Goal: Task Accomplishment & Management: Complete application form

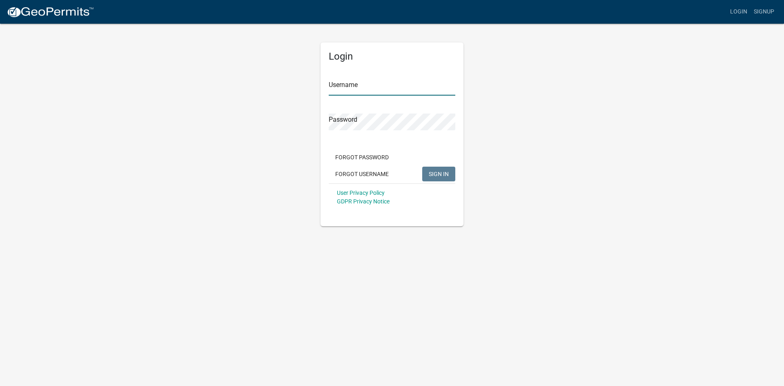
type input "dennyz"
click at [435, 174] on span "SIGN IN" at bounding box center [439, 173] width 20 height 7
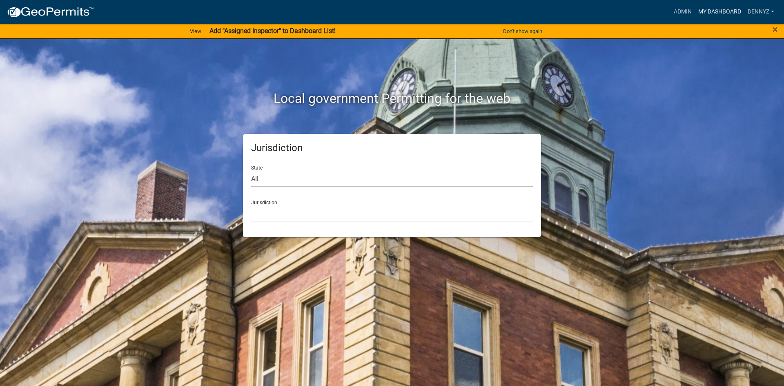
click at [705, 9] on link "My Dashboard" at bounding box center [719, 12] width 49 height 16
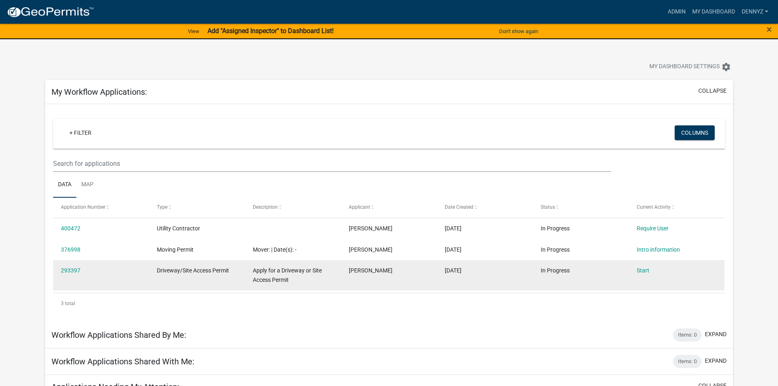
click at [71, 266] on div "293397" at bounding box center [101, 270] width 80 height 9
click at [72, 270] on link "293397" at bounding box center [71, 270] width 20 height 7
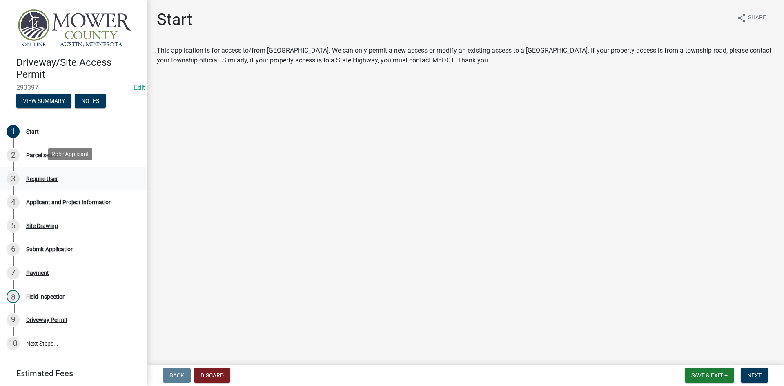
click at [38, 176] on div "Require User" at bounding box center [42, 179] width 32 height 6
click at [45, 200] on div "Applicant and Project Information" at bounding box center [69, 202] width 86 height 6
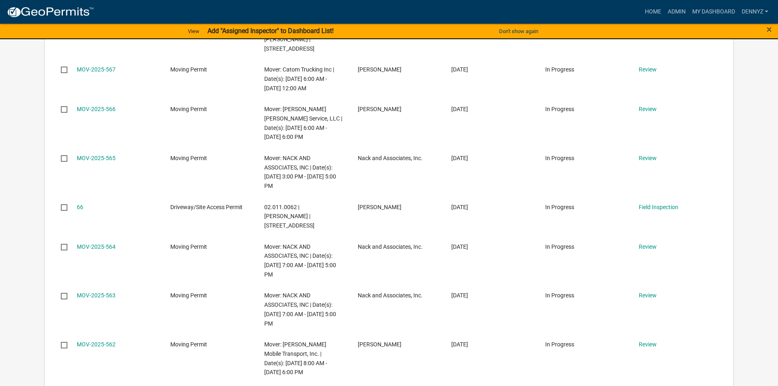
scroll to position [516, 0]
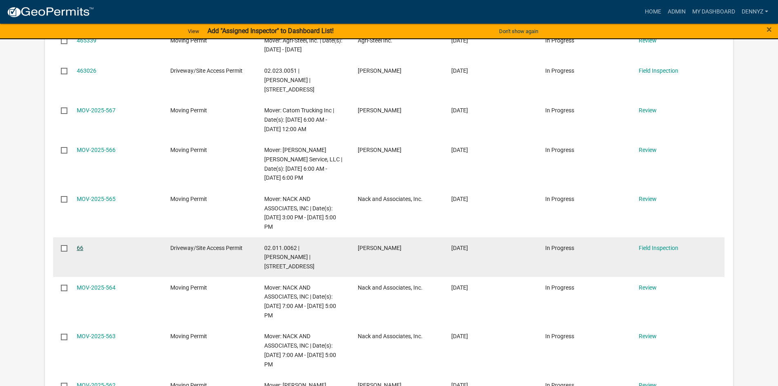
click at [80, 251] on link "66" at bounding box center [80, 248] width 7 height 7
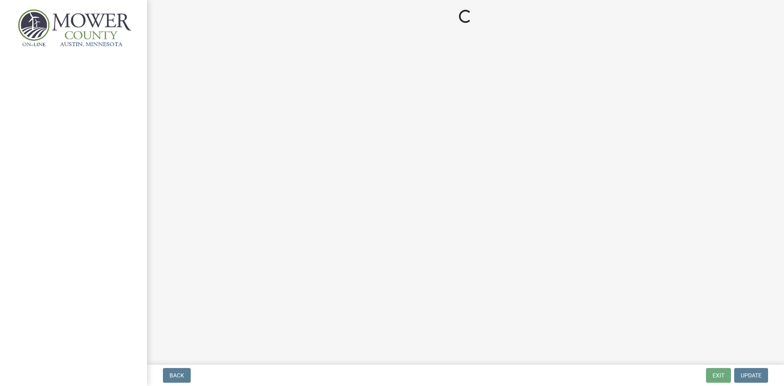
select select "bdd17f9a-949a-458b-9837-fc44a27457aa"
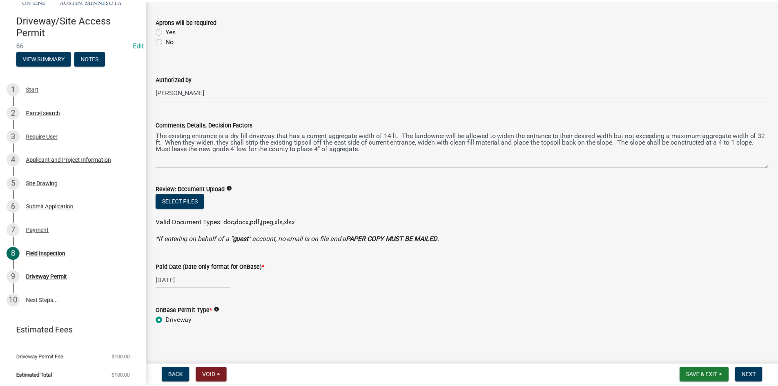
scroll to position [376, 0]
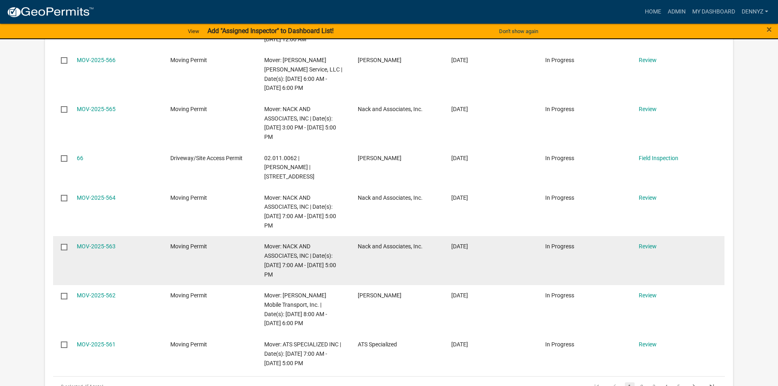
scroll to position [598, 0]
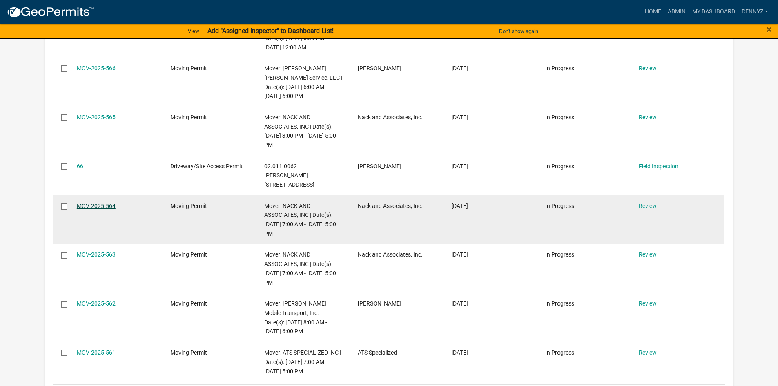
click at [94, 209] on link "MOV-2025-564" at bounding box center [96, 206] width 39 height 7
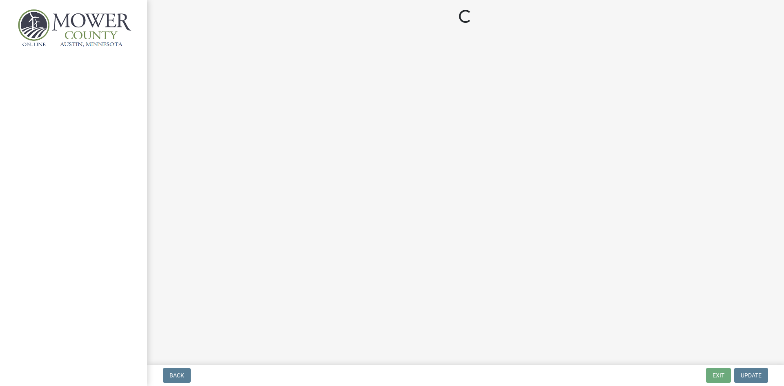
select select "7953b7c9-8de5-414d-8a89-f9dd32f01367"
select select "6908f0f5-fad1-47b9-bdc7-f028109b0cce"
select select "cd827ead-5da1-41d0-a70b-a4e2627fa4d7"
select select "26477cd8-6b5c-4a3b-997a-8f8d13d381f0"
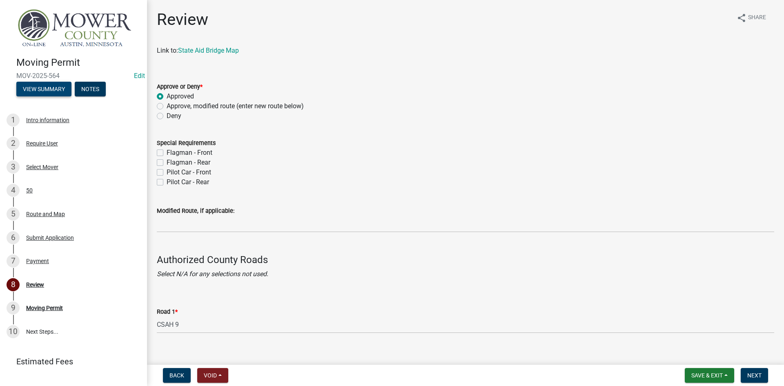
click at [37, 87] on button "View Summary" at bounding box center [43, 89] width 55 height 15
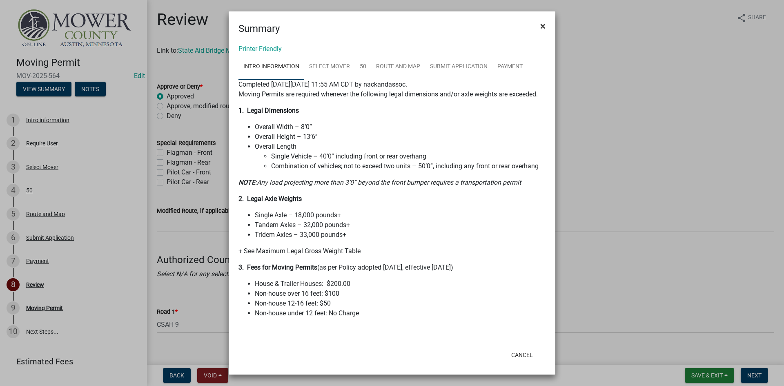
click at [543, 25] on span "×" at bounding box center [542, 25] width 5 height 11
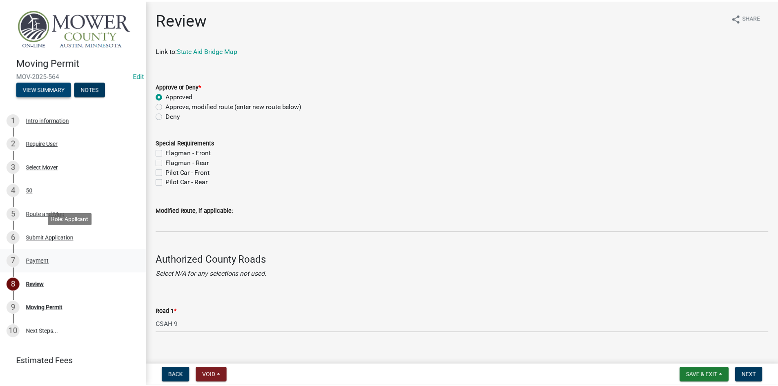
scroll to position [31, 0]
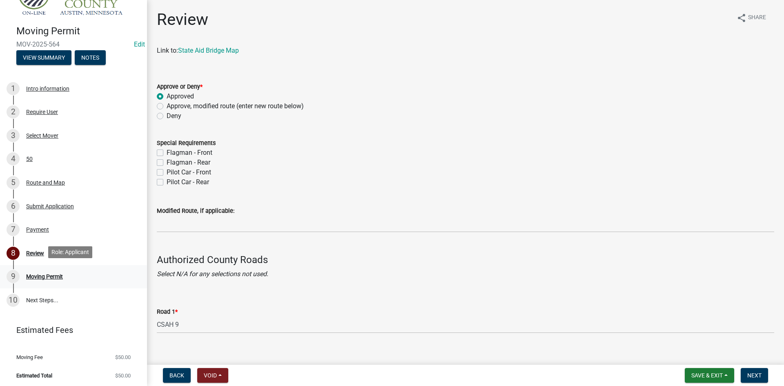
click at [51, 275] on div "Moving Permit" at bounding box center [44, 277] width 37 height 6
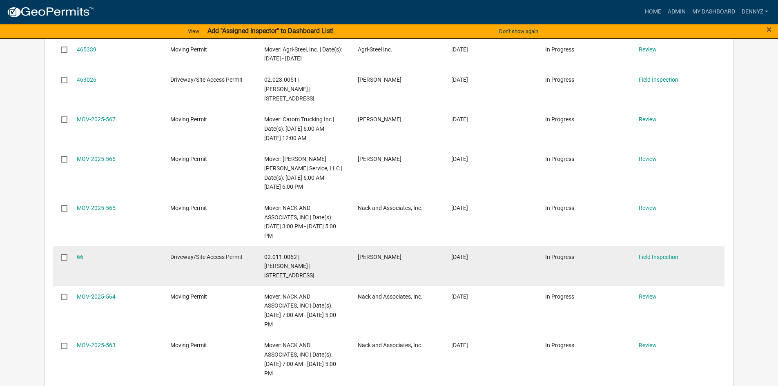
scroll to position [467, 0]
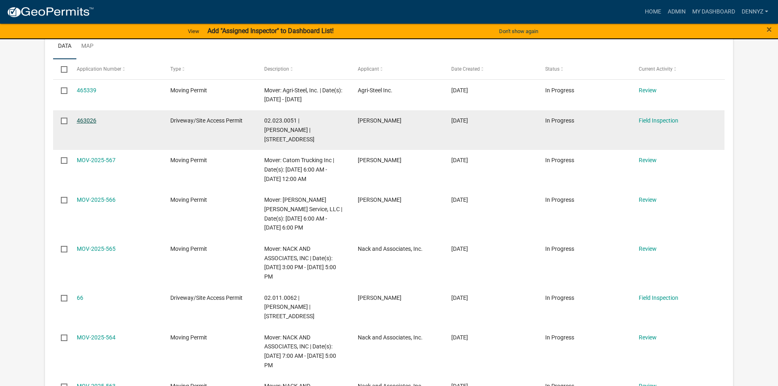
click at [83, 124] on link "463026" at bounding box center [87, 120] width 20 height 7
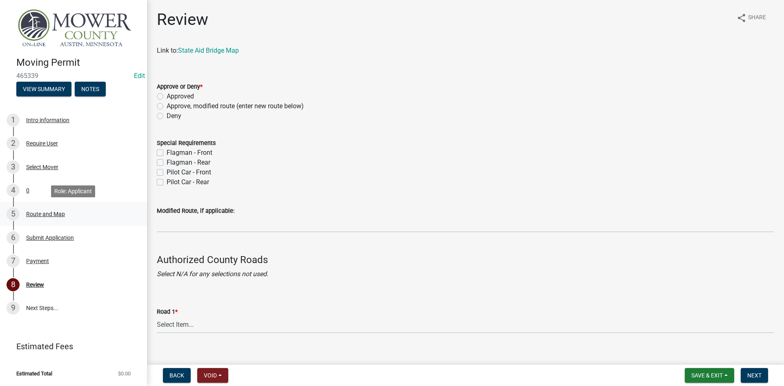
click at [50, 213] on div "Route and Map" at bounding box center [45, 214] width 39 height 6
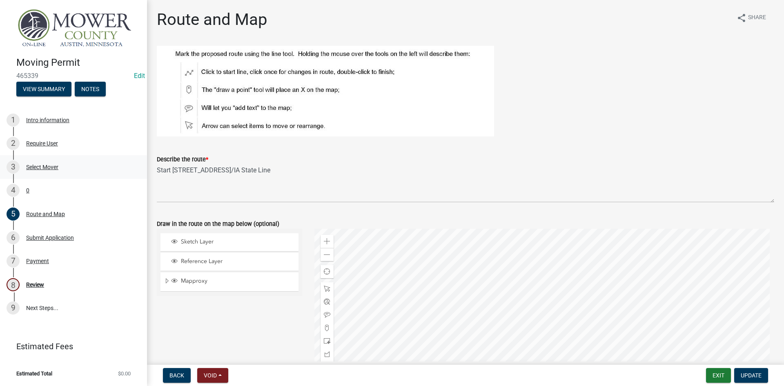
click at [40, 165] on div "Select Mover" at bounding box center [42, 167] width 32 height 6
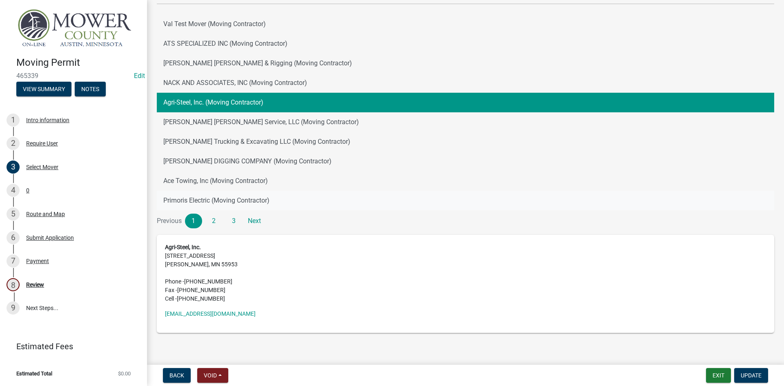
scroll to position [92, 0]
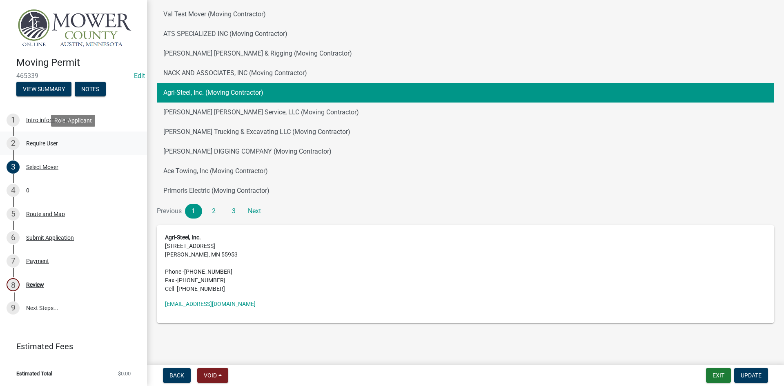
click at [36, 140] on div "Require User" at bounding box center [42, 143] width 32 height 6
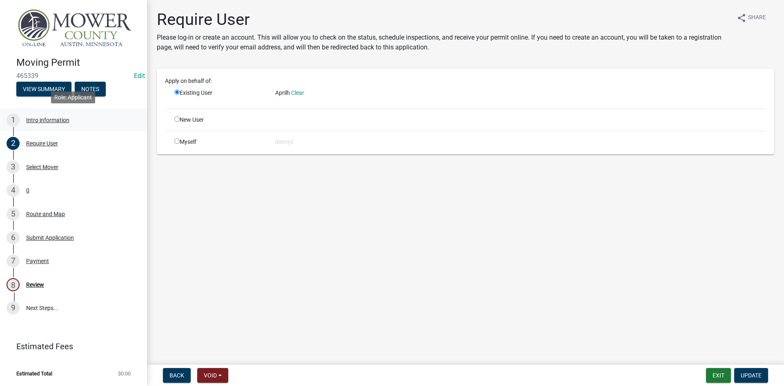
click at [34, 120] on div "Intro information" at bounding box center [47, 120] width 43 height 6
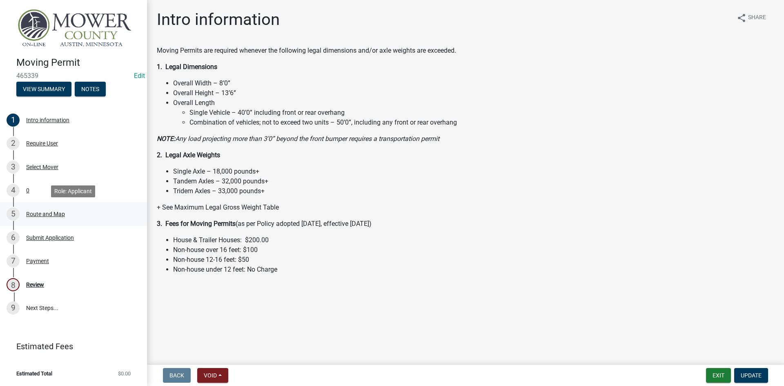
click at [31, 212] on div "Route and Map" at bounding box center [45, 214] width 39 height 6
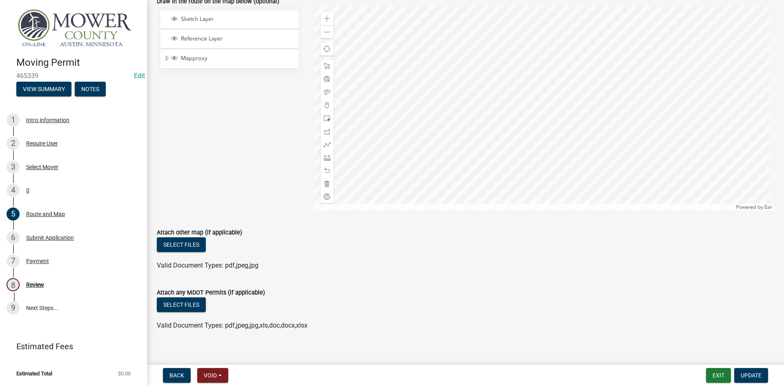
scroll to position [231, 0]
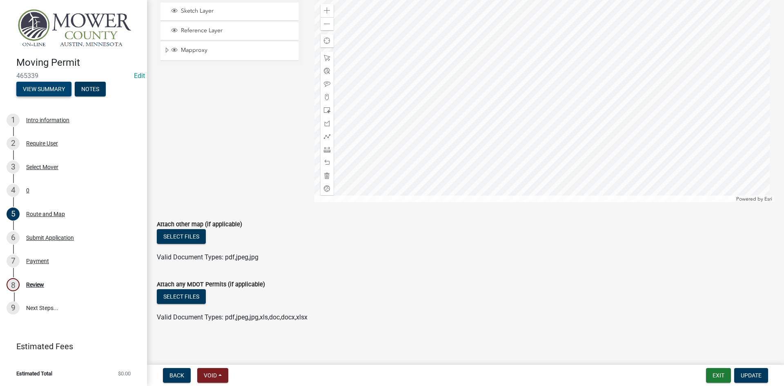
click at [39, 90] on button "View Summary" at bounding box center [43, 89] width 55 height 15
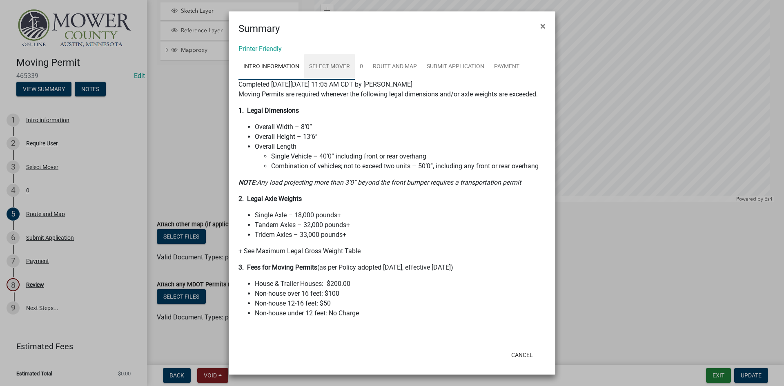
click at [314, 65] on link "Select Mover" at bounding box center [329, 67] width 51 height 26
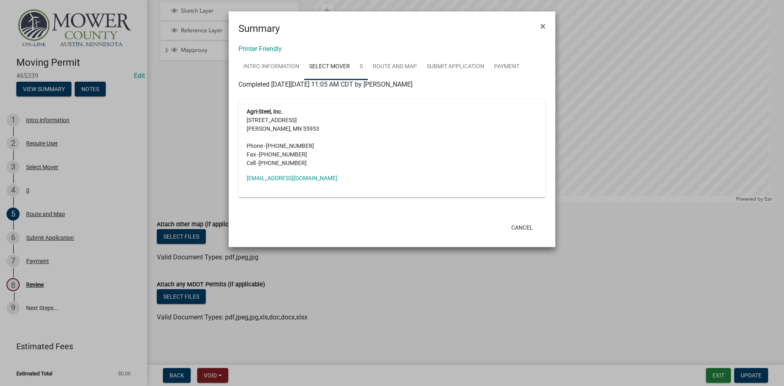
click at [360, 66] on link "0" at bounding box center [361, 67] width 13 height 26
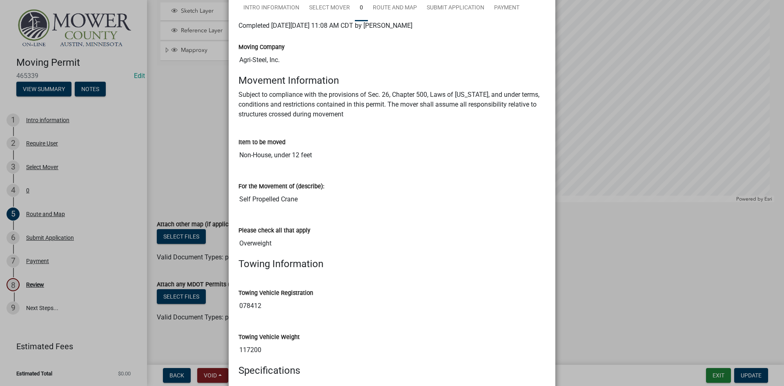
scroll to position [0, 0]
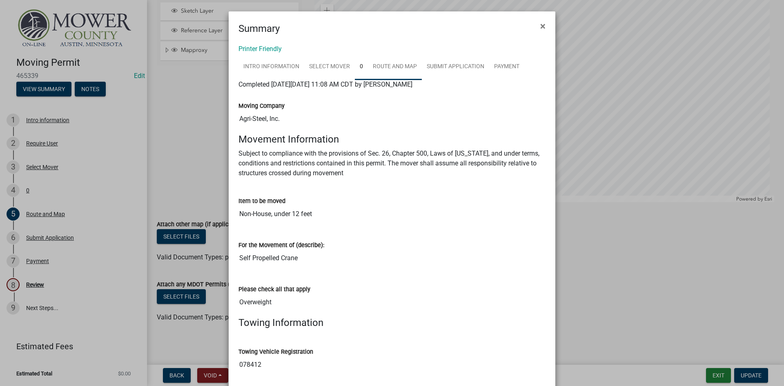
click at [393, 63] on link "Route and Map" at bounding box center [395, 67] width 54 height 26
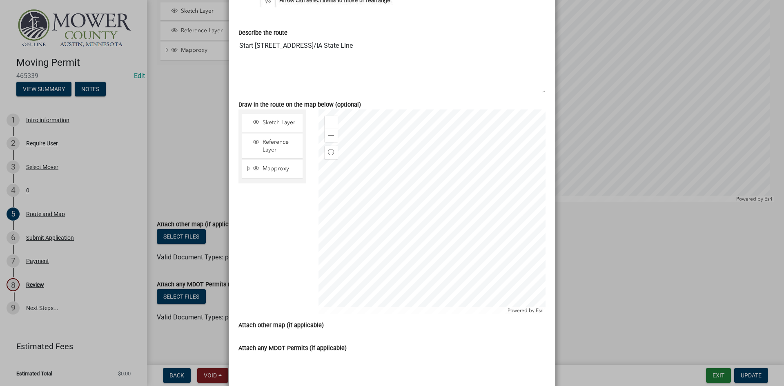
scroll to position [163, 0]
click at [328, 119] on span at bounding box center [331, 121] width 7 height 7
click at [392, 216] on div at bounding box center [431, 210] width 227 height 204
click at [328, 118] on span at bounding box center [331, 121] width 7 height 7
click at [416, 228] on div at bounding box center [431, 210] width 227 height 204
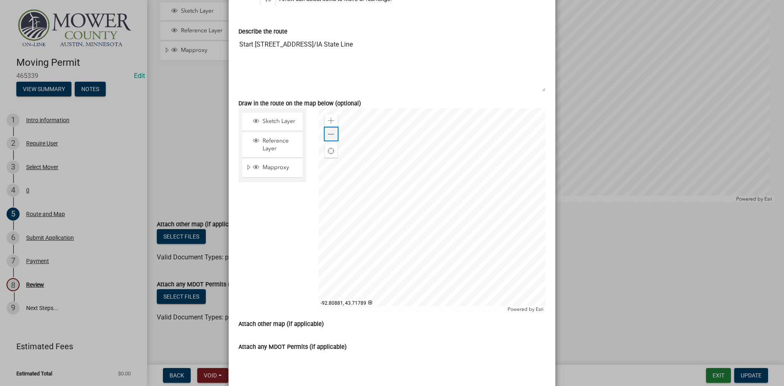
click at [329, 135] on span at bounding box center [331, 134] width 7 height 7
click at [325, 138] on div "Zoom out" at bounding box center [331, 133] width 13 height 13
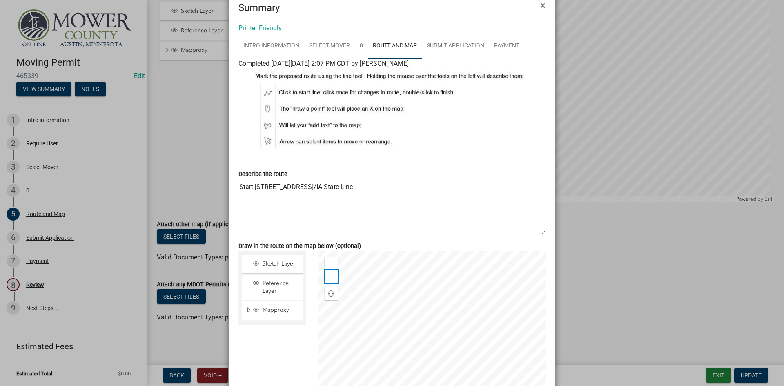
scroll to position [0, 0]
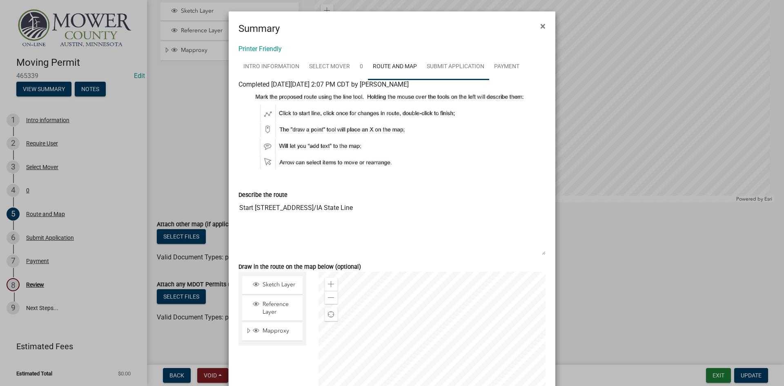
click at [432, 65] on link "Submit Application" at bounding box center [455, 67] width 67 height 26
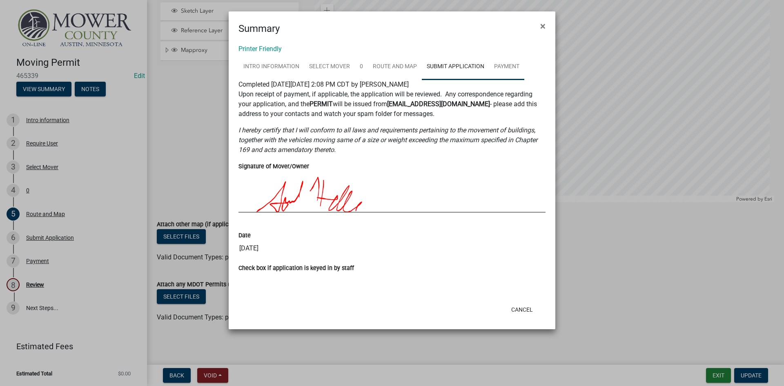
click at [503, 67] on link "Payment" at bounding box center [506, 67] width 35 height 26
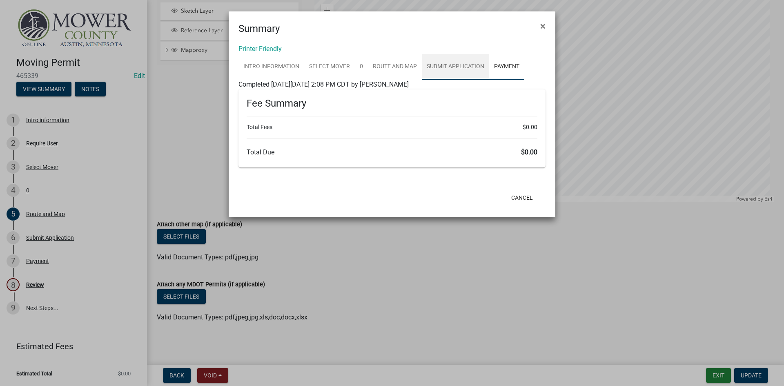
click at [450, 66] on link "Submit Application" at bounding box center [455, 67] width 67 height 26
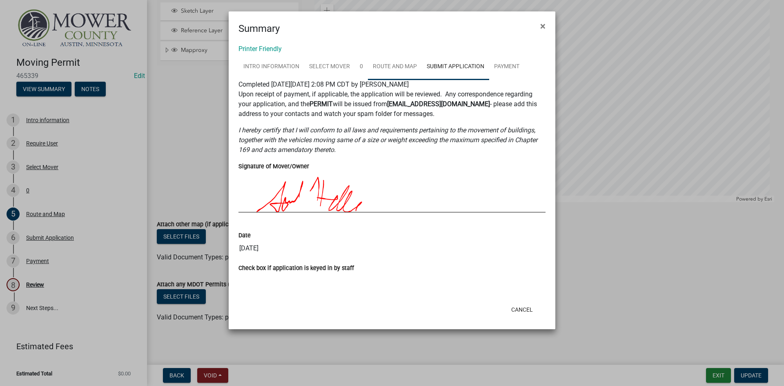
click at [379, 67] on link "Route and Map" at bounding box center [395, 67] width 54 height 26
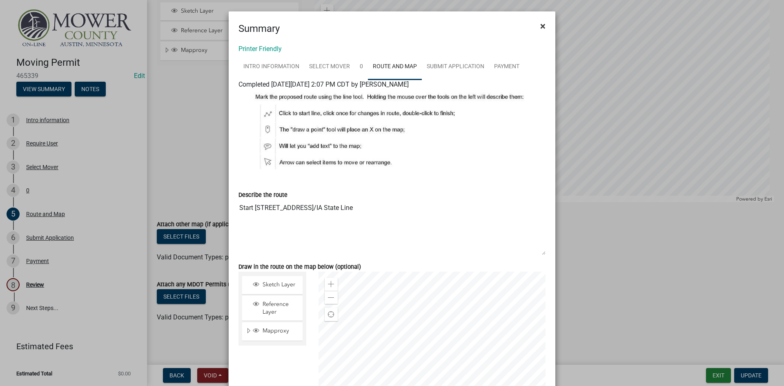
click at [540, 24] on span "×" at bounding box center [542, 25] width 5 height 11
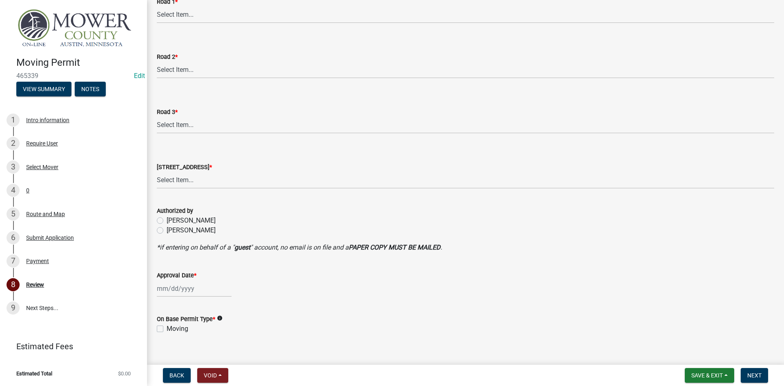
scroll to position [321, 0]
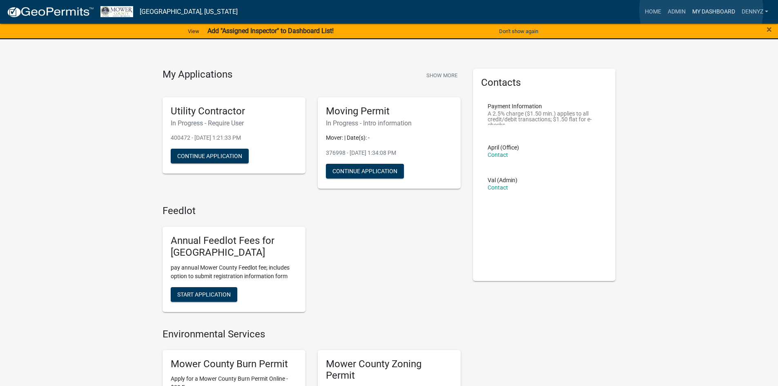
click at [701, 10] on link "My Dashboard" at bounding box center [713, 12] width 49 height 16
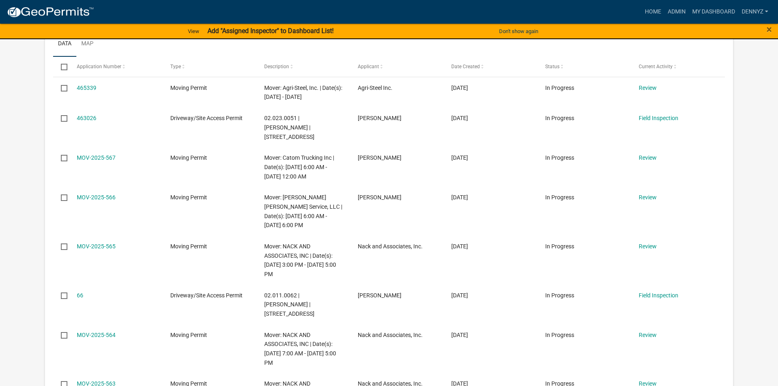
scroll to position [490, 0]
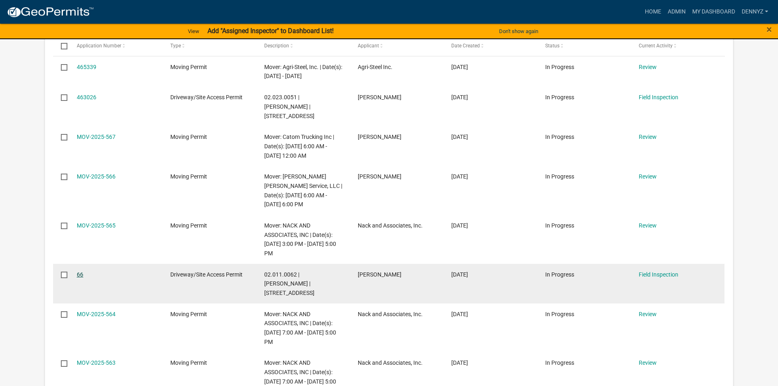
click at [79, 278] on link "66" at bounding box center [80, 274] width 7 height 7
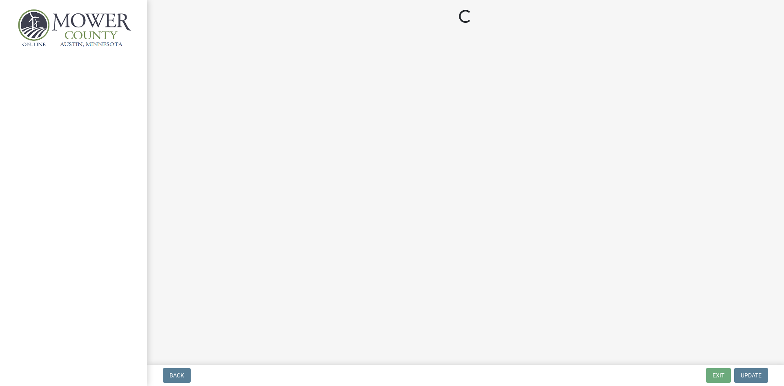
select select "bdd17f9a-949a-458b-9837-fc44a27457aa"
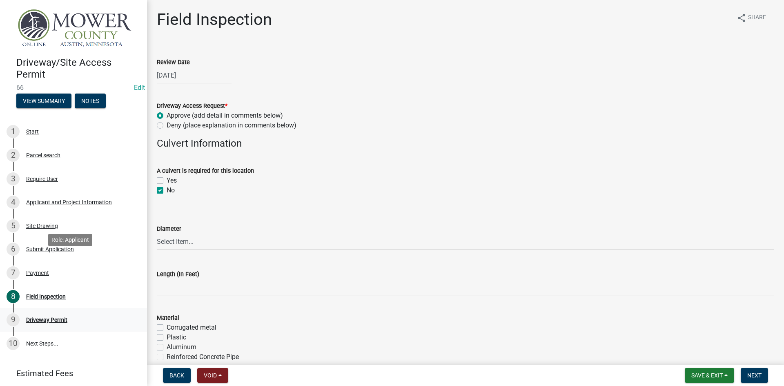
scroll to position [43, 0]
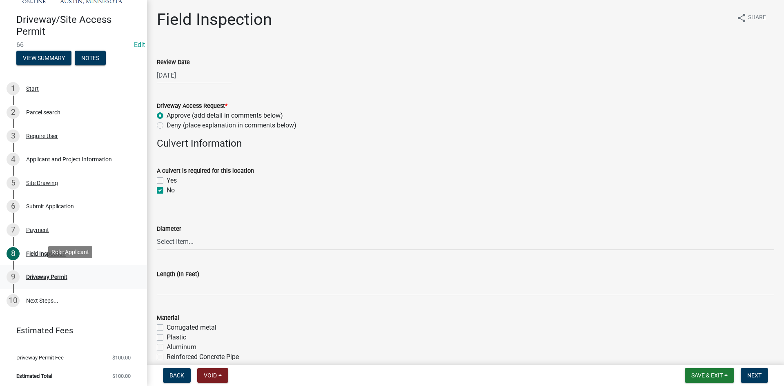
click at [53, 274] on div "Driveway Permit" at bounding box center [46, 277] width 41 height 6
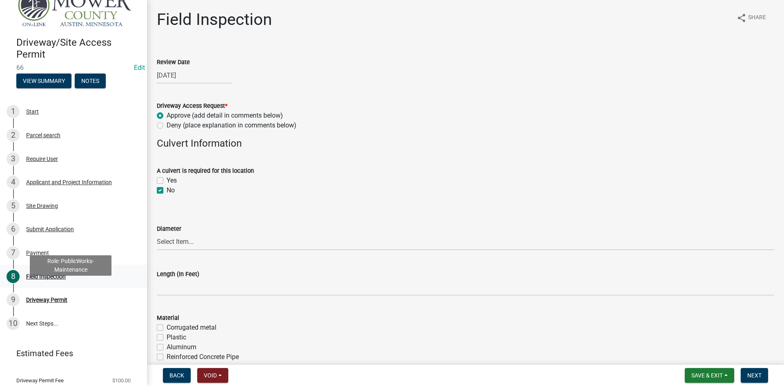
scroll to position [0, 0]
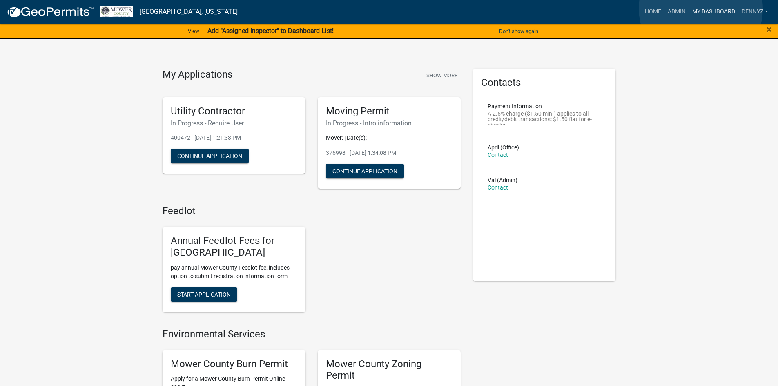
click at [701, 9] on link "My Dashboard" at bounding box center [713, 12] width 49 height 16
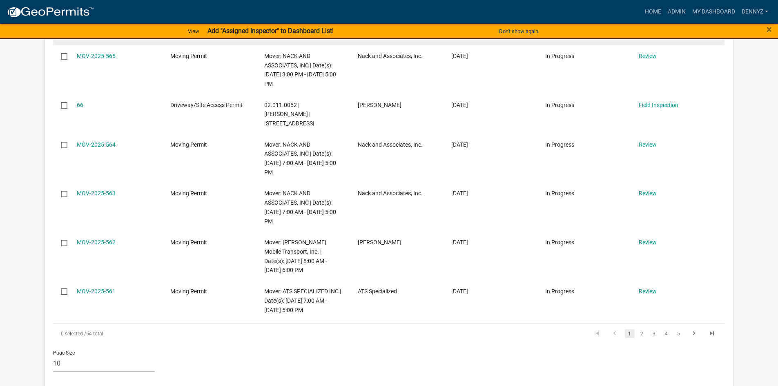
scroll to position [674, 0]
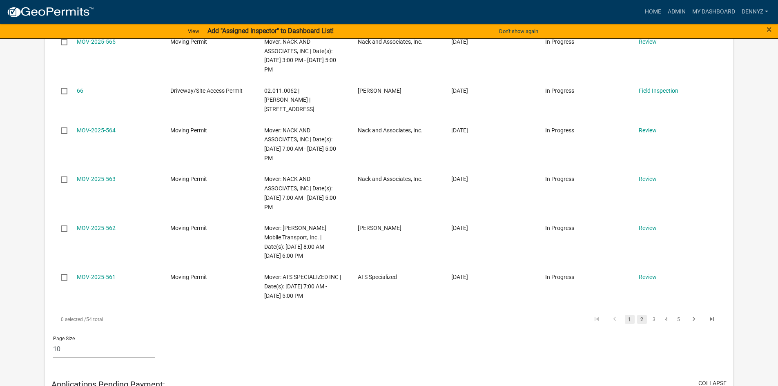
click at [641, 324] on link "2" at bounding box center [642, 319] width 10 height 9
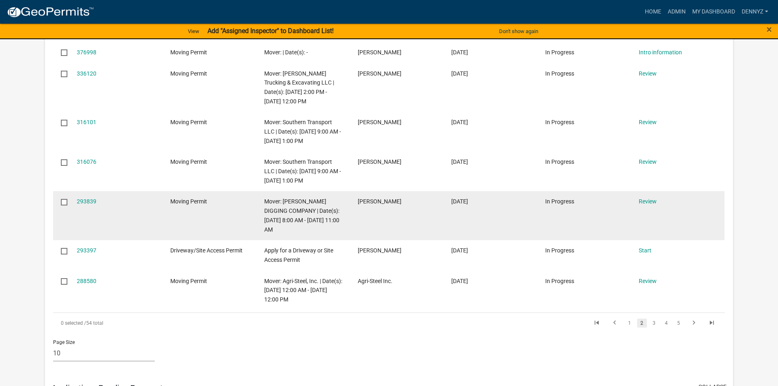
scroll to position [633, 0]
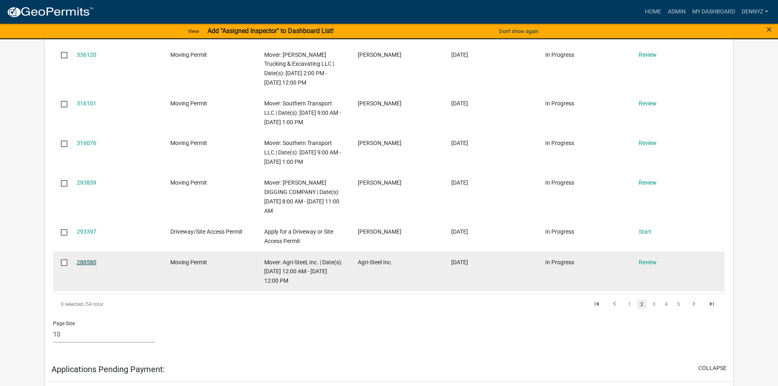
click at [85, 265] on link "288580" at bounding box center [87, 262] width 20 height 7
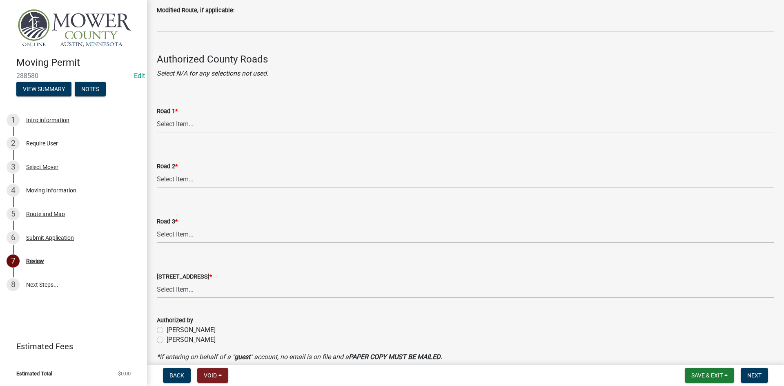
scroll to position [204, 0]
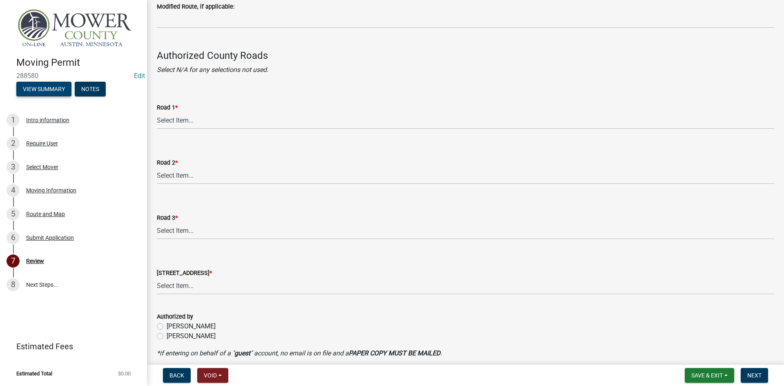
click at [51, 85] on button "View Summary" at bounding box center [43, 89] width 55 height 15
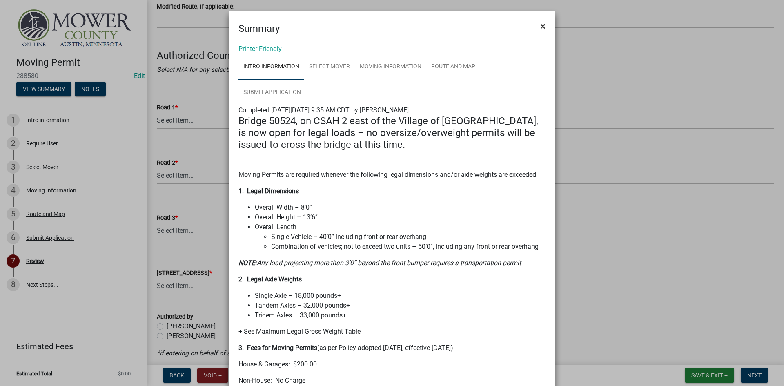
click at [542, 27] on span "×" at bounding box center [542, 25] width 5 height 11
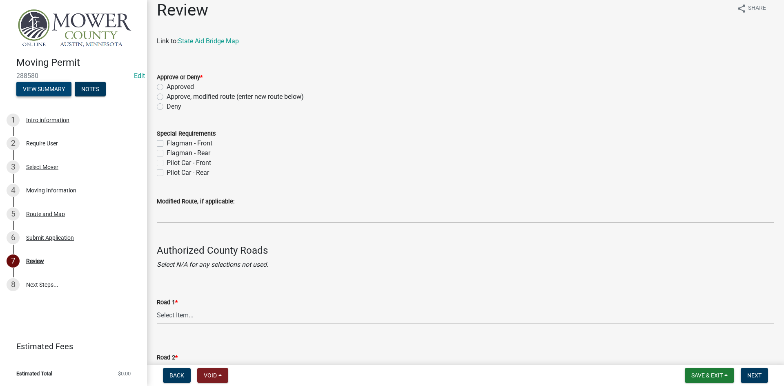
scroll to position [0, 0]
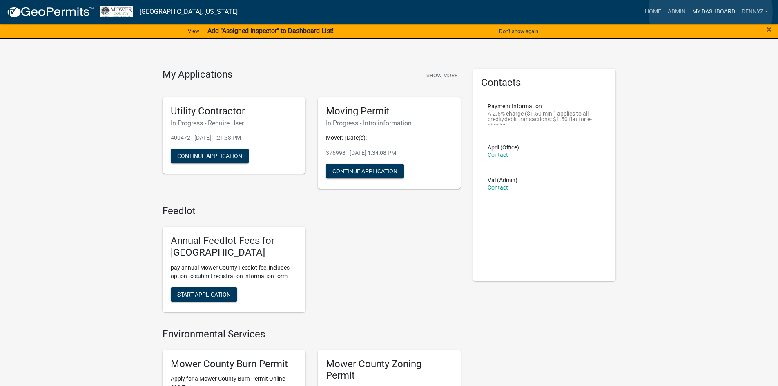
click at [710, 11] on link "My Dashboard" at bounding box center [713, 12] width 49 height 16
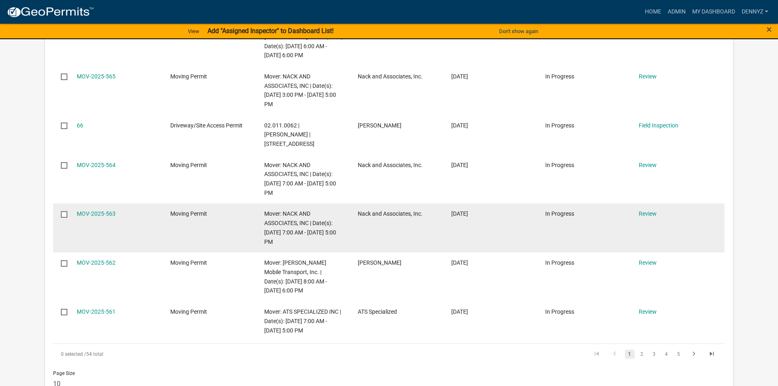
scroll to position [680, 0]
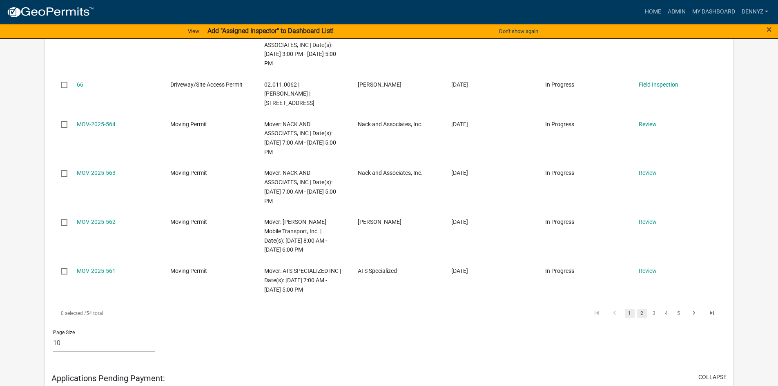
click at [641, 318] on link "2" at bounding box center [642, 313] width 10 height 9
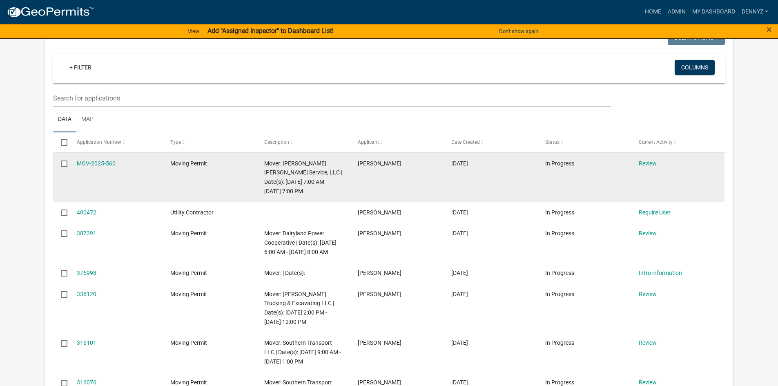
scroll to position [353, 0]
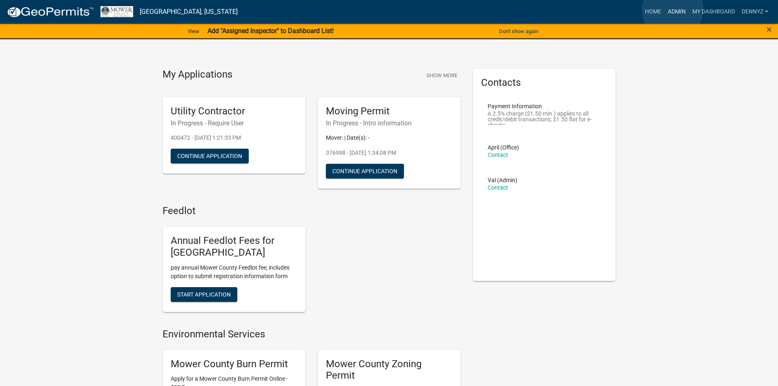
click at [672, 9] on link "Admin" at bounding box center [676, 12] width 24 height 16
click at [704, 13] on link "My Dashboard" at bounding box center [713, 12] width 49 height 16
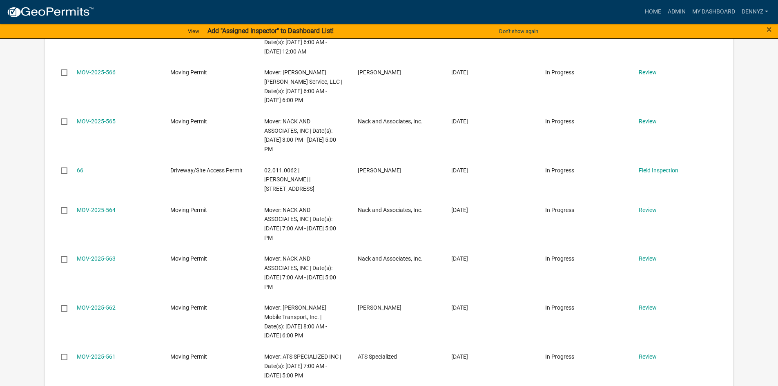
scroll to position [592, 0]
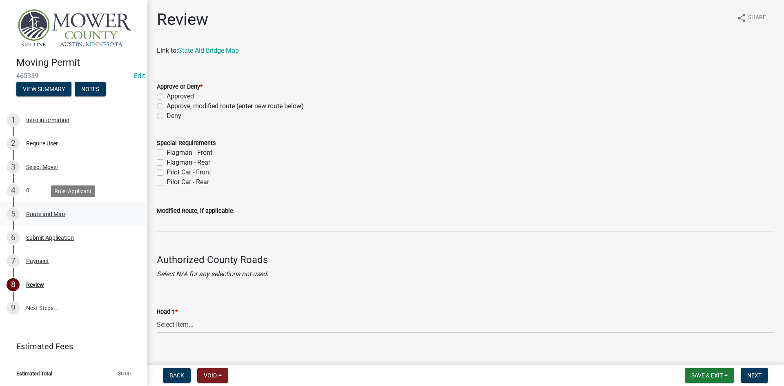
click at [34, 213] on div "Route and Map" at bounding box center [45, 214] width 39 height 6
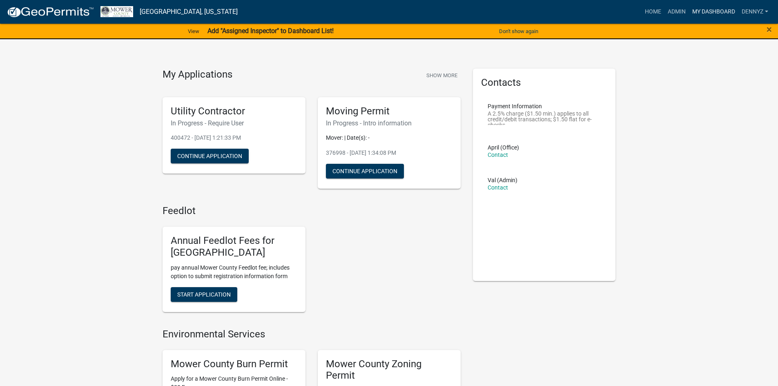
click at [705, 8] on link "My Dashboard" at bounding box center [713, 12] width 49 height 16
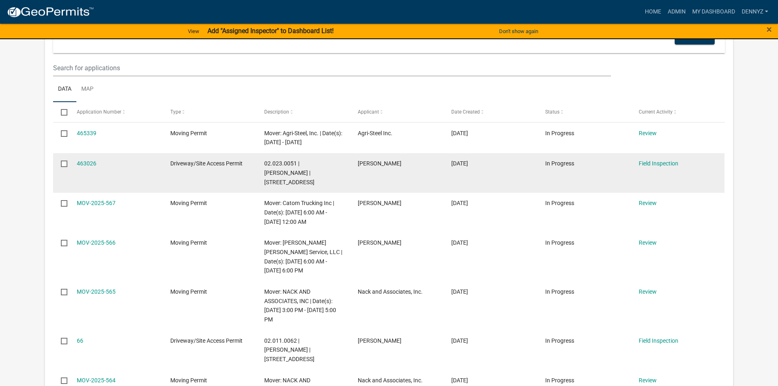
scroll to position [429, 0]
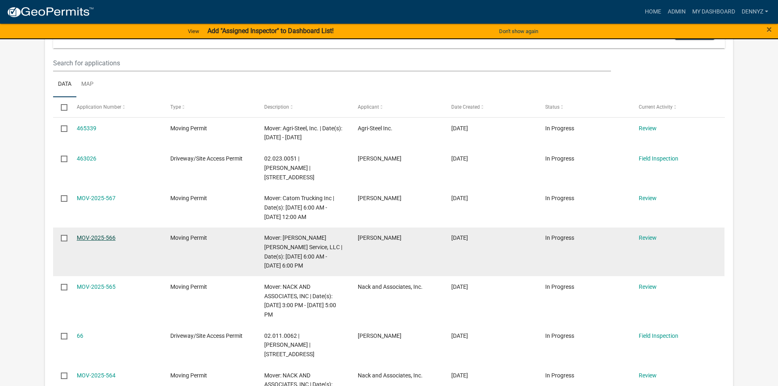
click at [93, 241] on link "MOV-2025-566" at bounding box center [96, 237] width 39 height 7
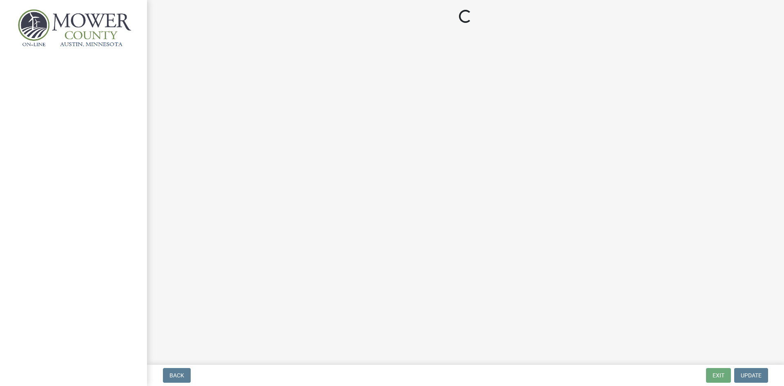
select select "0c97596e-7678-4075-9e68-4c9fd9e00e2c"
select select "cd827ead-5da1-41d0-a70b-a4e2627fa4d7"
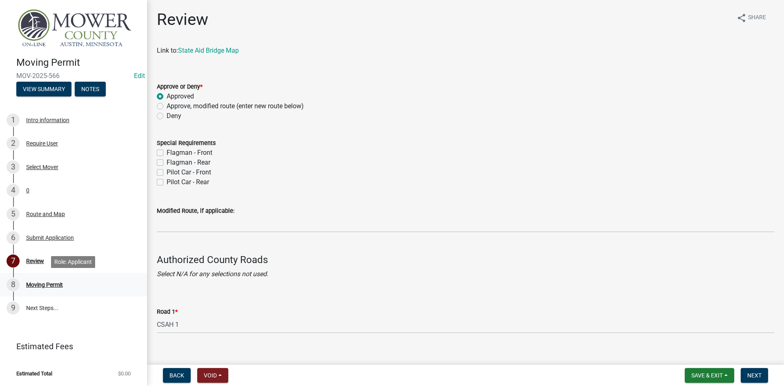
click at [45, 285] on div "Moving Permit" at bounding box center [44, 285] width 37 height 6
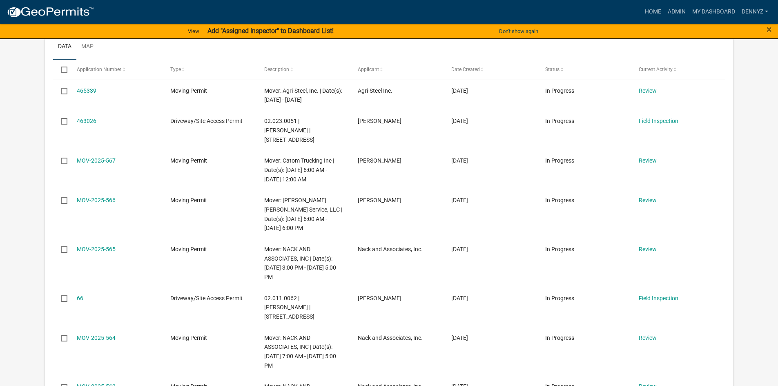
scroll to position [429, 0]
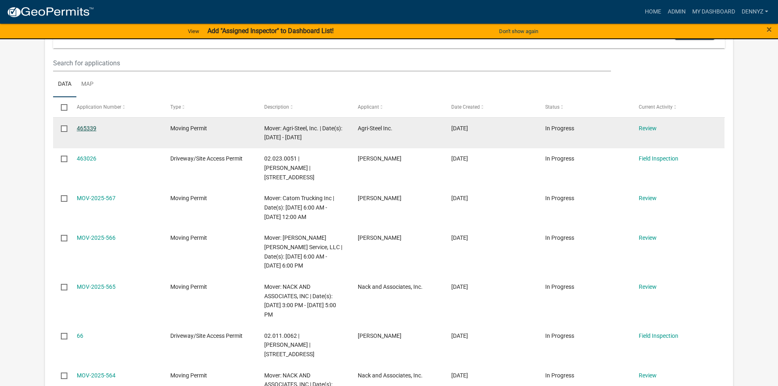
click at [85, 130] on link "465339" at bounding box center [87, 128] width 20 height 7
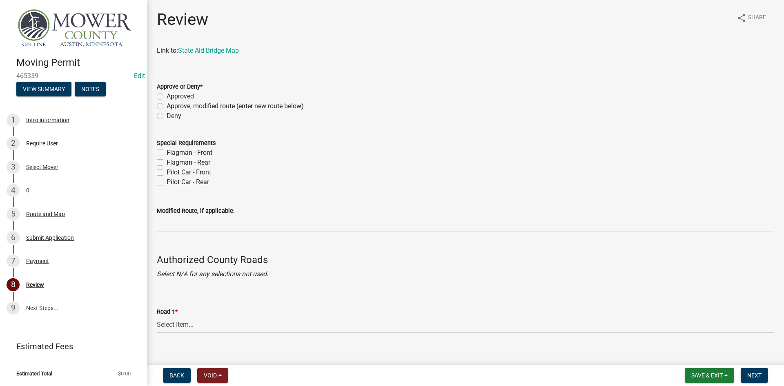
click at [167, 99] on label "Approved" at bounding box center [180, 96] width 27 height 10
click at [167, 97] on input "Approved" at bounding box center [169, 93] width 5 height 5
radio input "true"
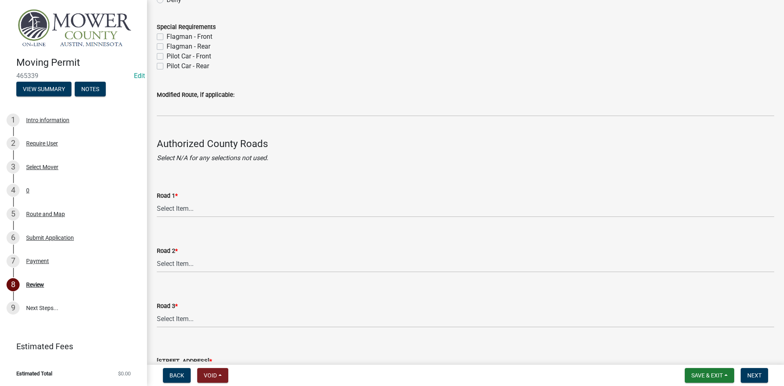
scroll to position [122, 0]
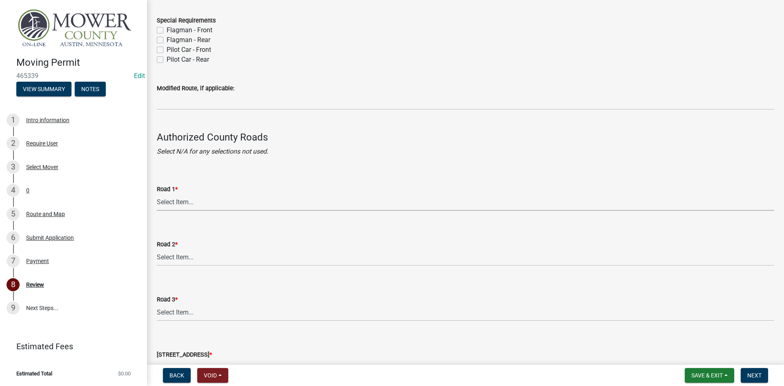
click at [168, 206] on select "Select Item... [GEOGRAPHIC_DATA] 61 CSAH 1 CSAH 10 CSAH 105 CSAH 11 CSAH 12 CSA…" at bounding box center [465, 202] width 617 height 17
click at [157, 194] on select "Select Item... [GEOGRAPHIC_DATA] 61 CSAH 1 CSAH 10 CSAH 105 CSAH 11 CSAH 12 CSA…" at bounding box center [465, 202] width 617 height 17
select select "0c80cf4e-9c14-4d5b-92fc-29313ae15394"
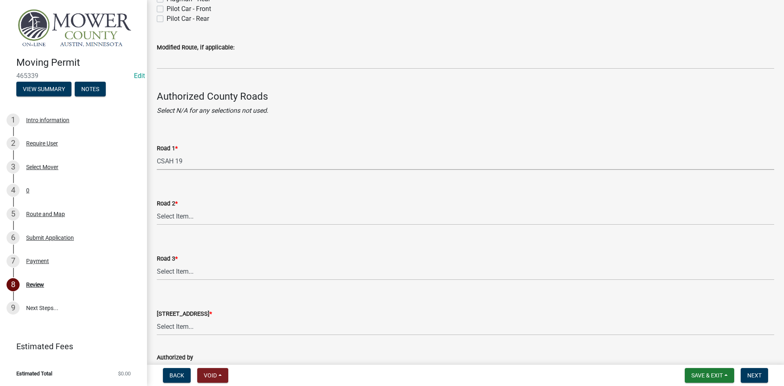
scroll to position [204, 0]
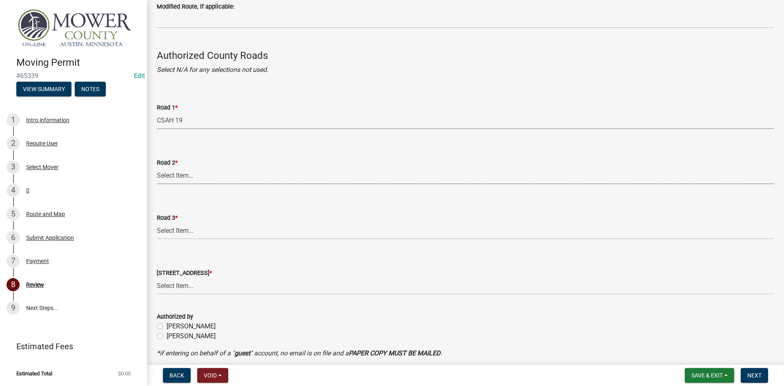
click at [168, 177] on select "Select Item... [GEOGRAPHIC_DATA] 61 CSAH 1 CSAH 10 CSAH 105 CSAH 11 CSAH 12 CSA…" at bounding box center [465, 175] width 617 height 17
click at [157, 167] on select "Select Item... [GEOGRAPHIC_DATA] 61 CSAH 1 CSAH 10 CSAH 105 CSAH 11 CSAH 12 CSA…" at bounding box center [465, 175] width 617 height 17
select select "d3438e46-6739-446a-b710-170f271d807e"
click at [167, 327] on label "[PERSON_NAME]" at bounding box center [191, 326] width 49 height 10
click at [167, 327] on input "[PERSON_NAME]" at bounding box center [169, 323] width 5 height 5
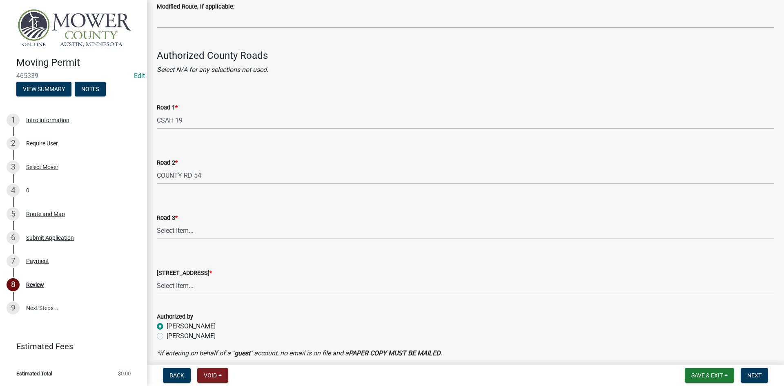
radio input "true"
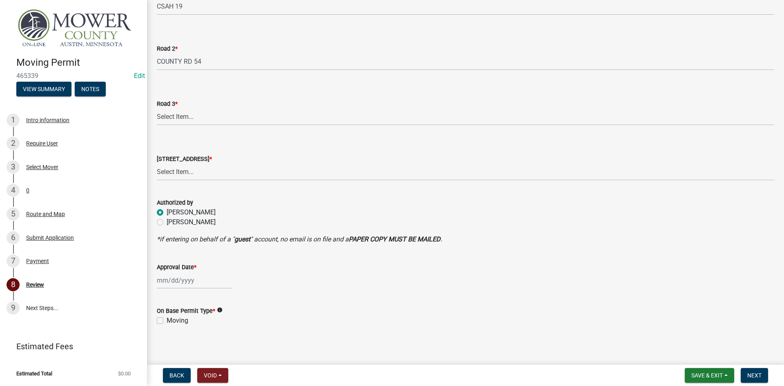
scroll to position [321, 0]
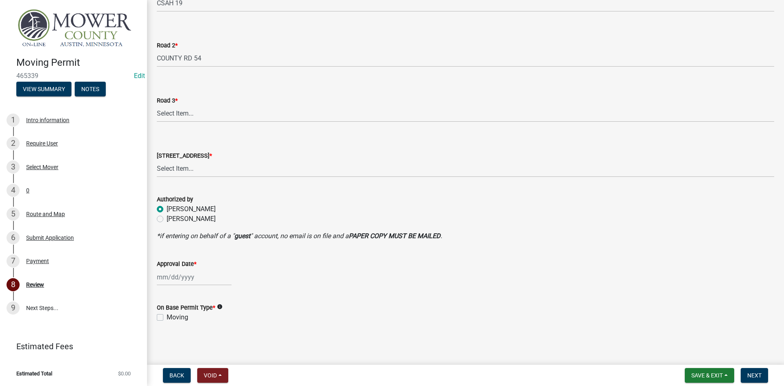
select select "8"
select select "2025"
click at [171, 280] on div "Jan Feb Mar Apr May Jun Jul Aug Sep Oct Nov Dec 1525 1526 1527 1528 1529 1530 1…" at bounding box center [194, 277] width 75 height 17
click at [178, 232] on div "19" at bounding box center [177, 233] width 13 height 13
type input "[DATE]"
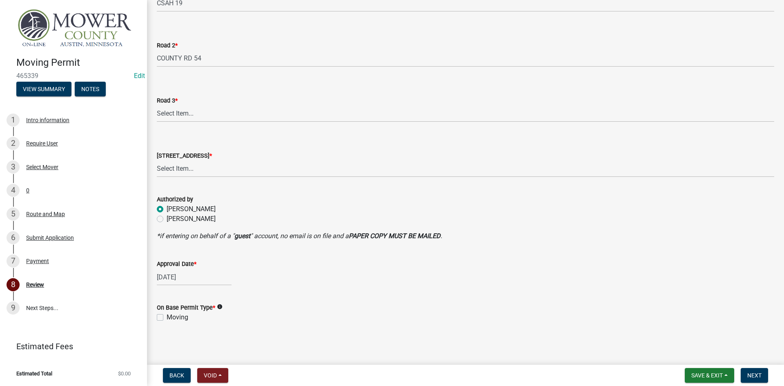
click at [156, 316] on div "On Base Permit Type * info Moving" at bounding box center [466, 307] width 630 height 29
click at [167, 317] on label "Moving" at bounding box center [178, 317] width 22 height 10
click at [167, 317] on input "Moving" at bounding box center [169, 314] width 5 height 5
checkbox input "true"
click at [279, 313] on div "Moving" at bounding box center [465, 317] width 617 height 10
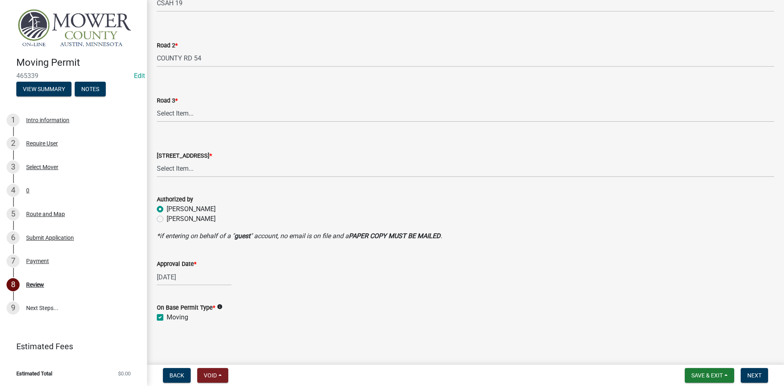
click at [299, 270] on div "[DATE]" at bounding box center [465, 277] width 617 height 17
click at [288, 256] on div "Approval Date * 08/19/2025" at bounding box center [465, 266] width 617 height 38
click at [305, 279] on div "[DATE]" at bounding box center [465, 277] width 617 height 17
click at [187, 168] on select "Select Item... [GEOGRAPHIC_DATA] 61 CSAH 1 CSAH 10 CSAH 105 CSAH 11 CSAH 12 CSA…" at bounding box center [465, 168] width 617 height 17
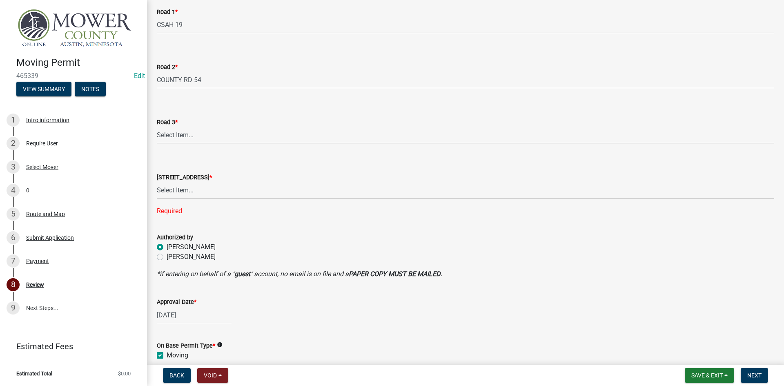
scroll to position [280, 0]
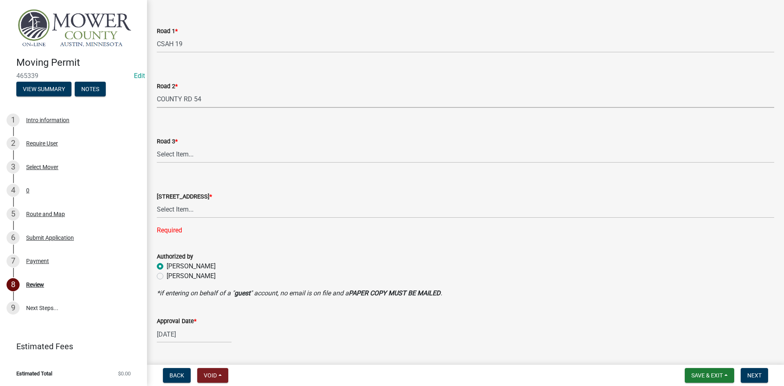
click at [208, 98] on select "Select Item... [GEOGRAPHIC_DATA] 61 CSAH 1 CSAH 10 CSAH 105 CSAH 11 CSAH 12 CSA…" at bounding box center [465, 99] width 617 height 17
click at [157, 91] on select "Select Item... [GEOGRAPHIC_DATA] 61 CSAH 1 CSAH 10 CSAH 105 CSAH 11 CSAH 12 CSA…" at bounding box center [465, 99] width 617 height 17
select select "0c80cf4e-9c14-4d5b-92fc-29313ae15394"
click at [189, 159] on select "Select Item... [GEOGRAPHIC_DATA] 61 CSAH 1 CSAH 10 CSAH 105 CSAH 11 CSAH 12 CSA…" at bounding box center [465, 154] width 617 height 17
click at [157, 146] on select "Select Item... [GEOGRAPHIC_DATA] 61 CSAH 1 CSAH 10 CSAH 105 CSAH 11 CSAH 12 CSA…" at bounding box center [465, 154] width 617 height 17
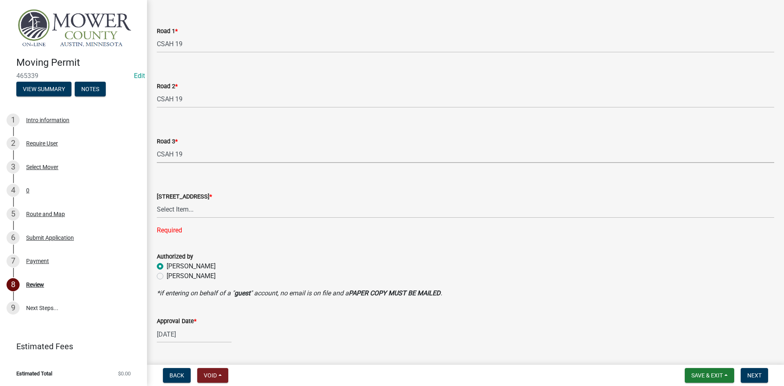
select select "0c80cf4e-9c14-4d5b-92fc-29313ae15394"
click at [171, 209] on select "Select Item... [GEOGRAPHIC_DATA] 61 CSAH 1 CSAH 10 CSAH 105 CSAH 11 CSAH 12 CSA…" at bounding box center [465, 209] width 617 height 17
click at [157, 201] on select "Select Item... [GEOGRAPHIC_DATA] 61 CSAH 1 CSAH 10 CSAH 105 CSAH 11 CSAH 12 CSA…" at bounding box center [465, 209] width 617 height 17
select select "d3438e46-6739-446a-b710-170f271d807e"
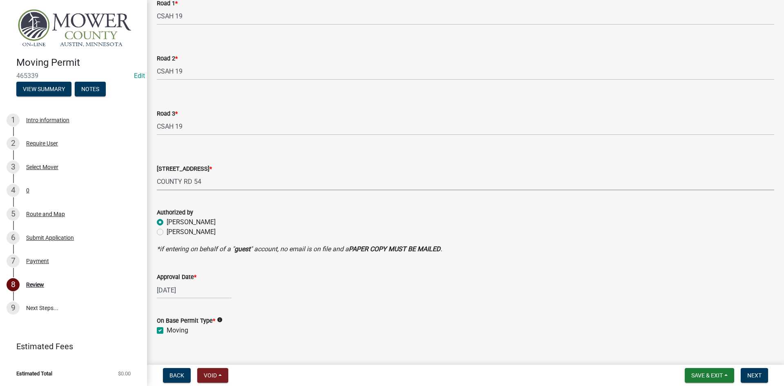
scroll to position [321, 0]
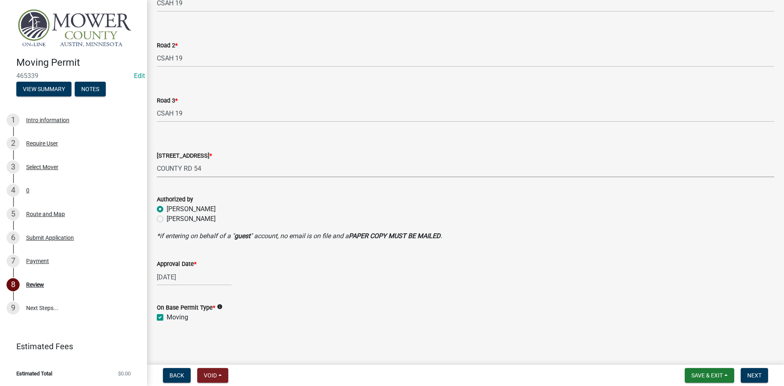
click at [256, 195] on div "Authorized by" at bounding box center [465, 199] width 617 height 10
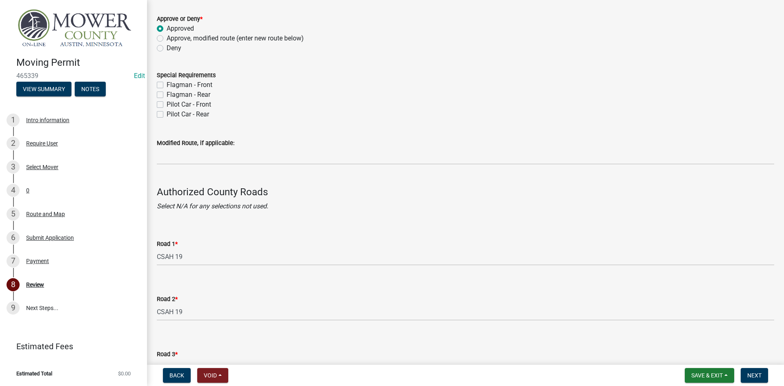
scroll to position [0, 0]
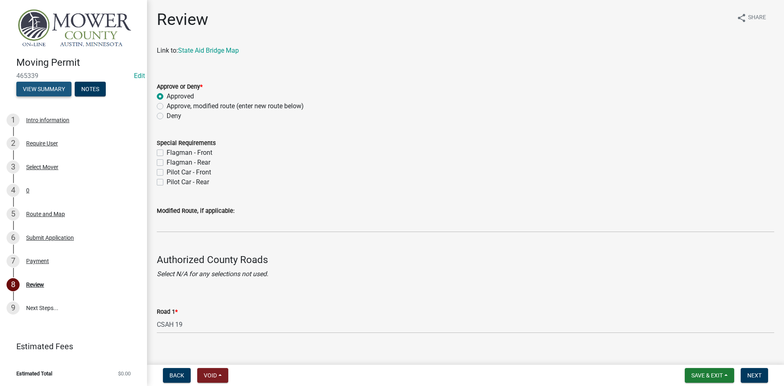
click at [38, 91] on button "View Summary" at bounding box center [43, 89] width 55 height 15
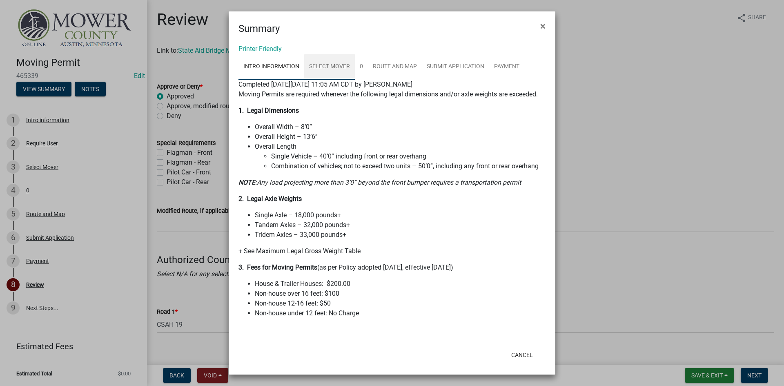
click at [340, 64] on link "Select Mover" at bounding box center [329, 67] width 51 height 26
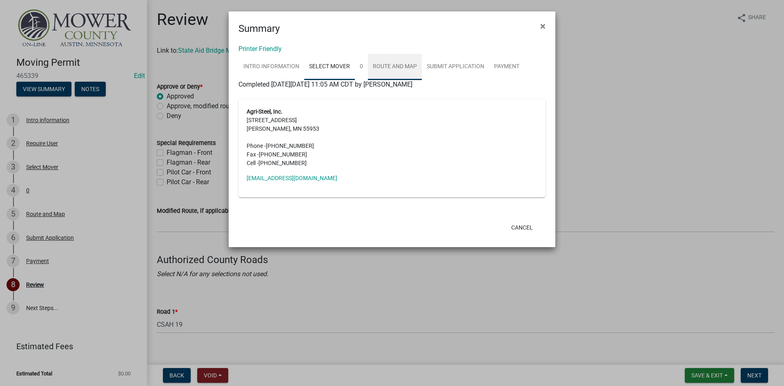
click at [384, 67] on link "Route and Map" at bounding box center [395, 67] width 54 height 26
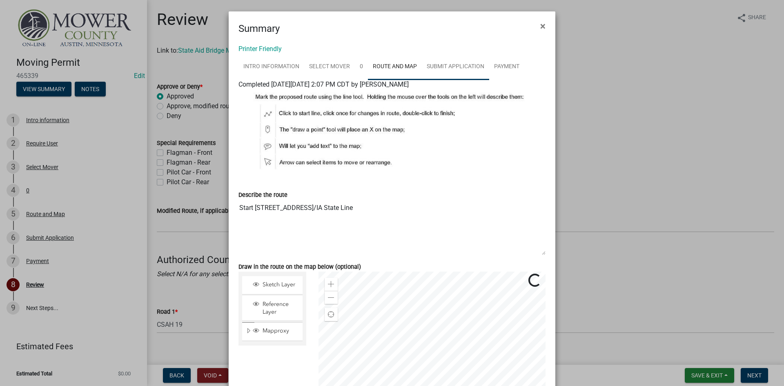
click at [437, 63] on link "Submit Application" at bounding box center [455, 67] width 67 height 26
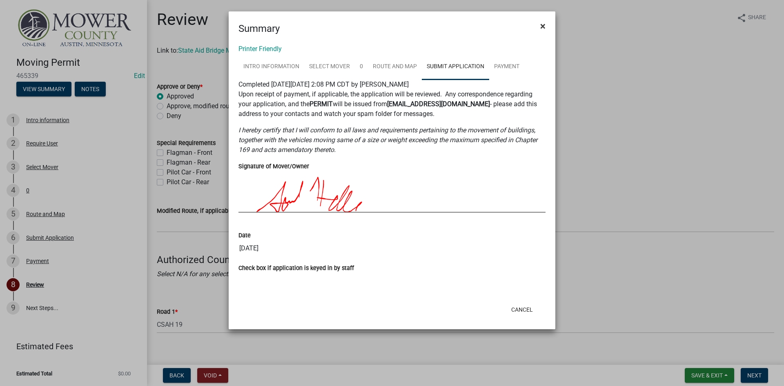
click at [540, 22] on button "×" at bounding box center [543, 26] width 18 height 23
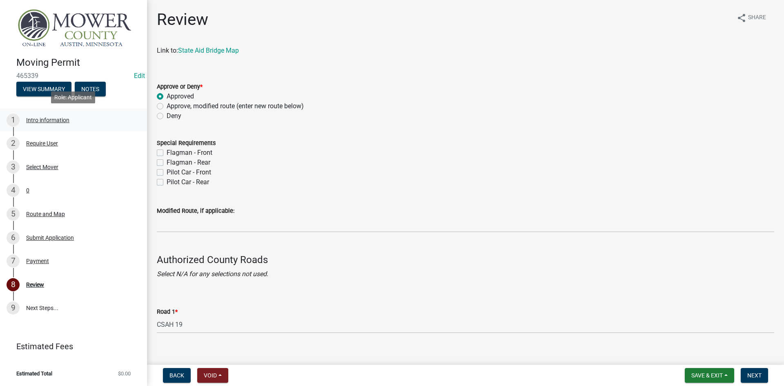
click at [45, 120] on div "Intro information" at bounding box center [47, 120] width 43 height 6
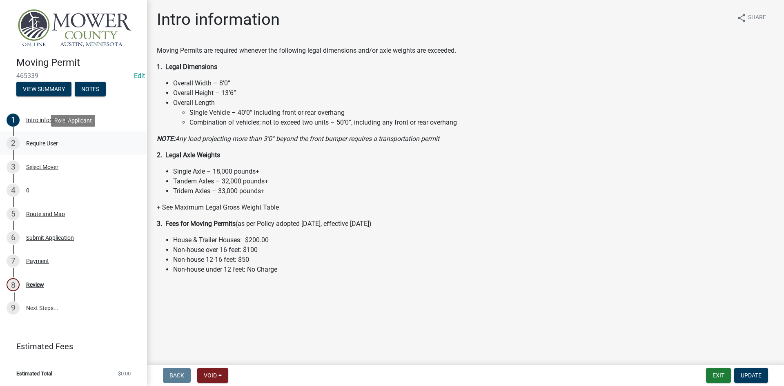
click at [42, 143] on div "Require User" at bounding box center [42, 143] width 32 height 6
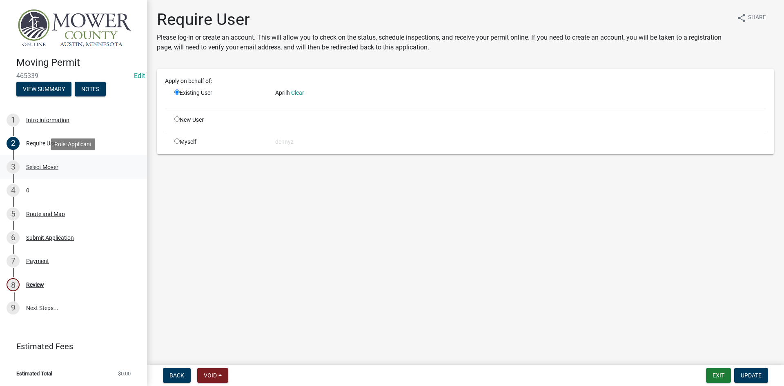
click at [45, 167] on div "Select Mover" at bounding box center [42, 167] width 32 height 6
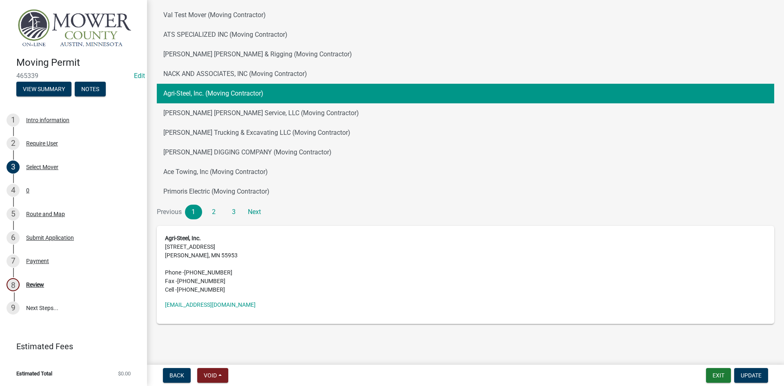
scroll to position [92, 0]
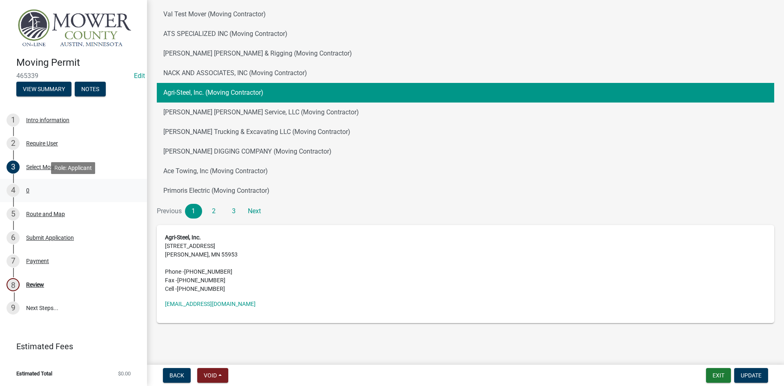
click at [27, 187] on div "0" at bounding box center [27, 190] width 3 height 6
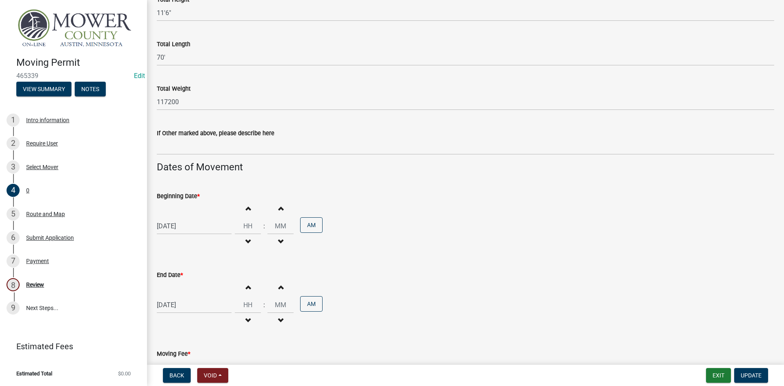
scroll to position [424, 0]
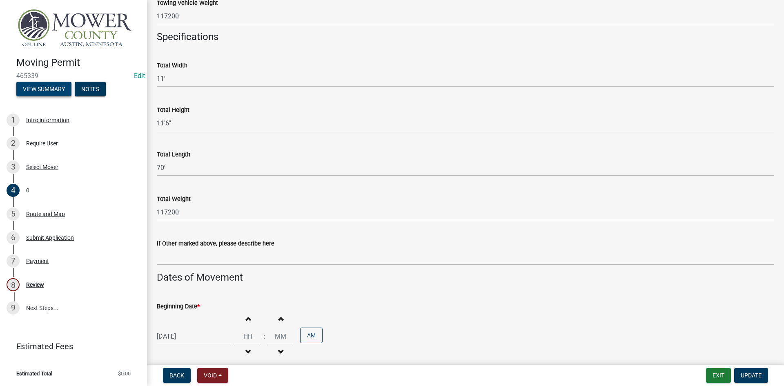
click at [36, 89] on button "View Summary" at bounding box center [43, 89] width 55 height 15
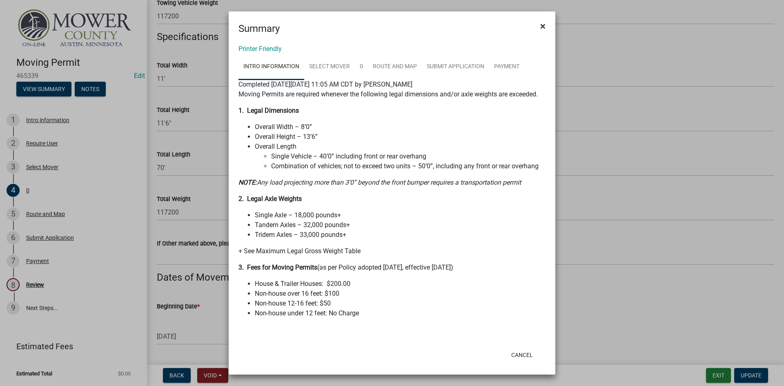
click at [541, 24] on span "×" at bounding box center [542, 25] width 5 height 11
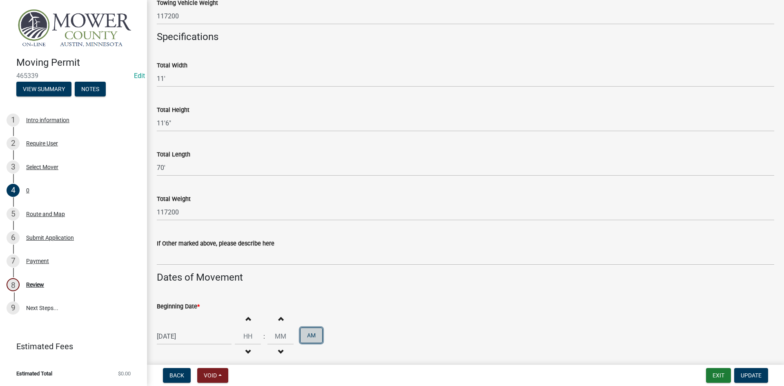
click at [309, 336] on button "AM" at bounding box center [311, 335] width 22 height 16
type input "12"
type input "00"
click at [366, 306] on div "Beginning Date *" at bounding box center [465, 306] width 617 height 10
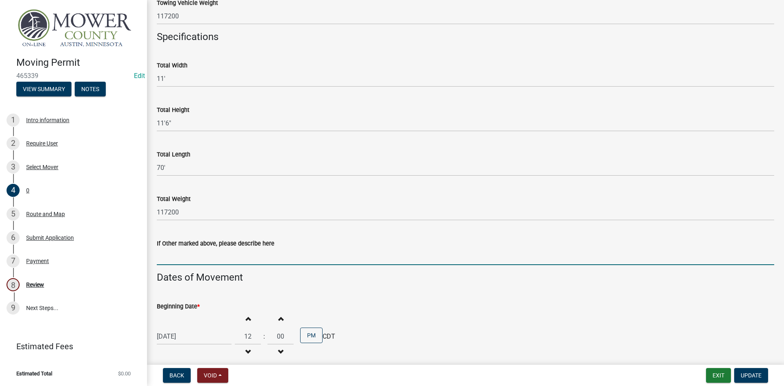
click at [198, 257] on input "If Other marked above, please describe here" at bounding box center [465, 256] width 617 height 17
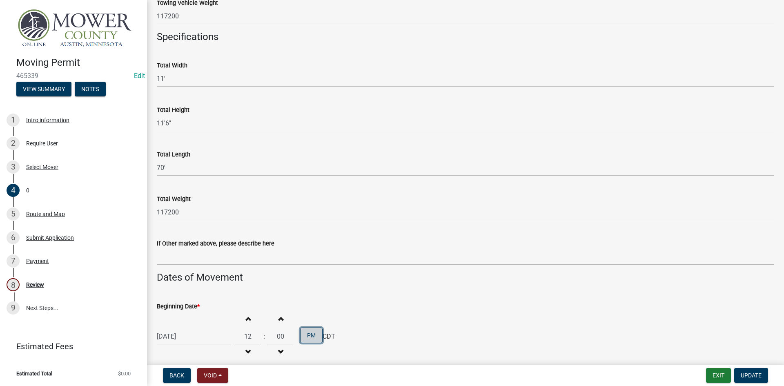
click at [307, 337] on button "PM" at bounding box center [311, 335] width 22 height 16
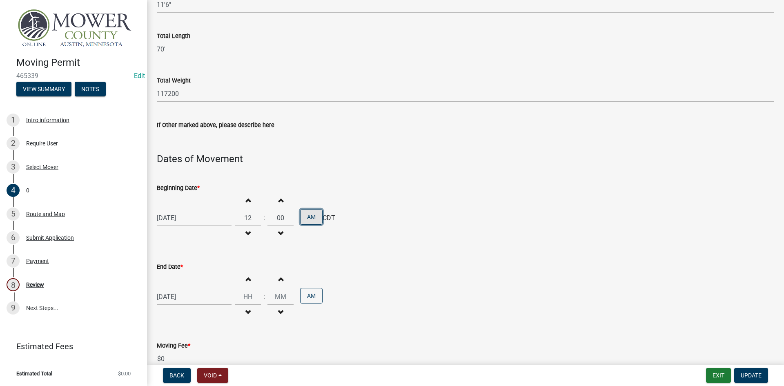
scroll to position [547, 0]
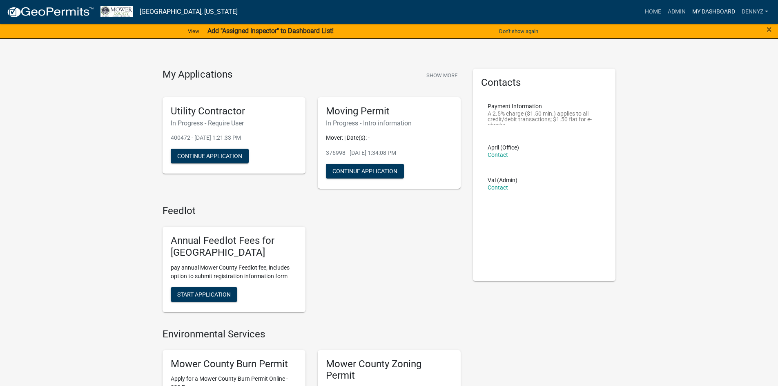
click at [709, 11] on link "My Dashboard" at bounding box center [713, 12] width 49 height 16
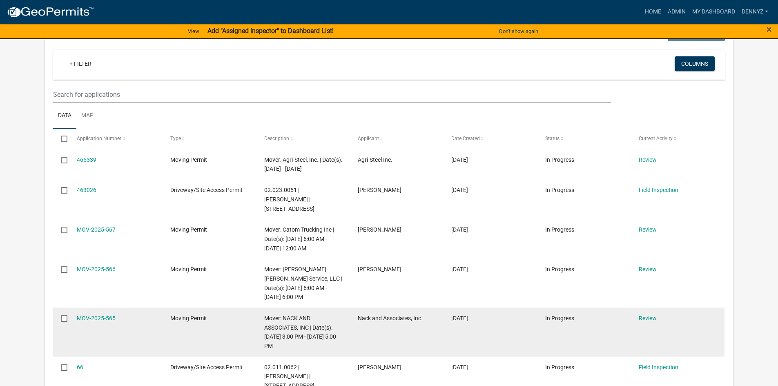
scroll to position [385, 0]
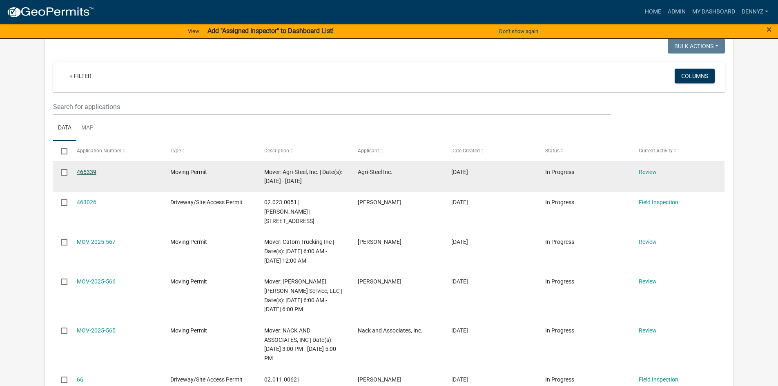
click at [81, 170] on link "465339" at bounding box center [87, 172] width 20 height 7
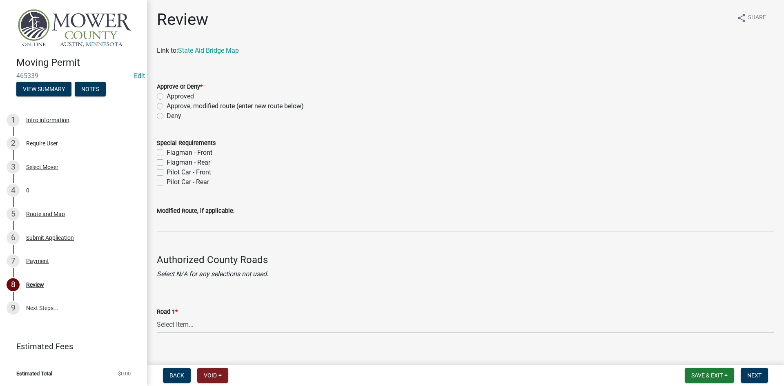
click at [167, 95] on label "Approved" at bounding box center [180, 96] width 27 height 10
click at [167, 95] on input "Approved" at bounding box center [169, 93] width 5 height 5
radio input "true"
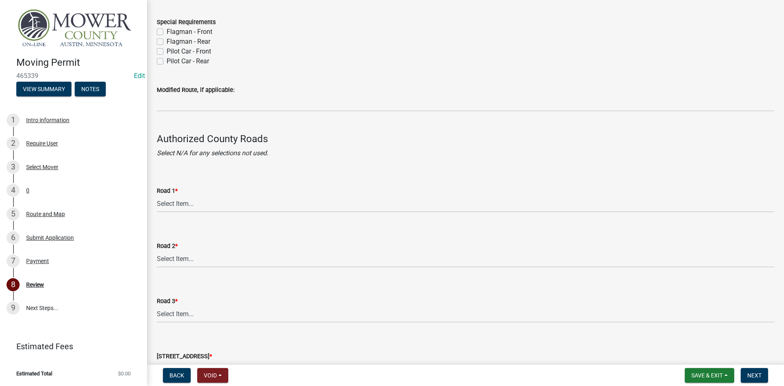
scroll to position [122, 0]
click at [197, 198] on select "Select Item... [GEOGRAPHIC_DATA] 61 CSAH 1 CSAH 10 CSAH 105 CSAH 11 CSAH 12 CSA…" at bounding box center [465, 202] width 617 height 17
click at [157, 194] on select "Select Item... [GEOGRAPHIC_DATA] 61 CSAH 1 CSAH 10 CSAH 105 CSAH 11 CSAH 12 CSA…" at bounding box center [465, 202] width 617 height 17
select select "0c80cf4e-9c14-4d5b-92fc-29313ae15394"
click at [192, 256] on select "Select Item... [GEOGRAPHIC_DATA] 61 CSAH 1 CSAH 10 CSAH 105 CSAH 11 CSAH 12 CSA…" at bounding box center [465, 257] width 617 height 17
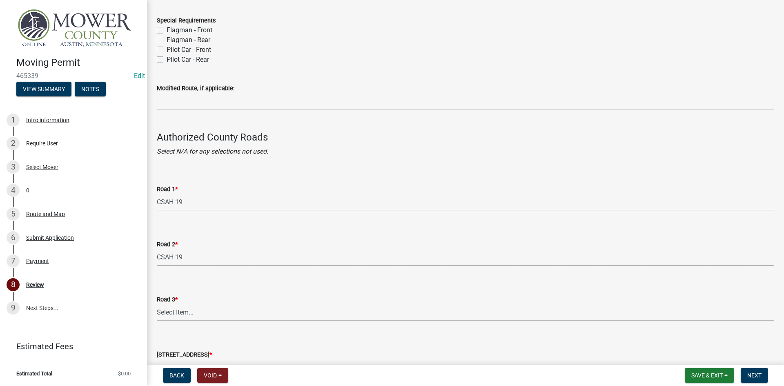
click at [157, 249] on select "Select Item... [GEOGRAPHIC_DATA] 61 CSAH 1 CSAH 10 CSAH 105 CSAH 11 CSAH 12 CSA…" at bounding box center [465, 257] width 617 height 17
select select "0c80cf4e-9c14-4d5b-92fc-29313ae15394"
click at [182, 315] on select "Select Item... [GEOGRAPHIC_DATA] 61 CSAH 1 CSAH 10 CSAH 105 CSAH 11 CSAH 12 CSA…" at bounding box center [465, 312] width 617 height 17
click at [157, 304] on select "Select Item... [GEOGRAPHIC_DATA] 61 CSAH 1 CSAH 10 CSAH 105 CSAH 11 CSAH 12 CSA…" at bounding box center [465, 312] width 617 height 17
select select "0c80cf4e-9c14-4d5b-92fc-29313ae15394"
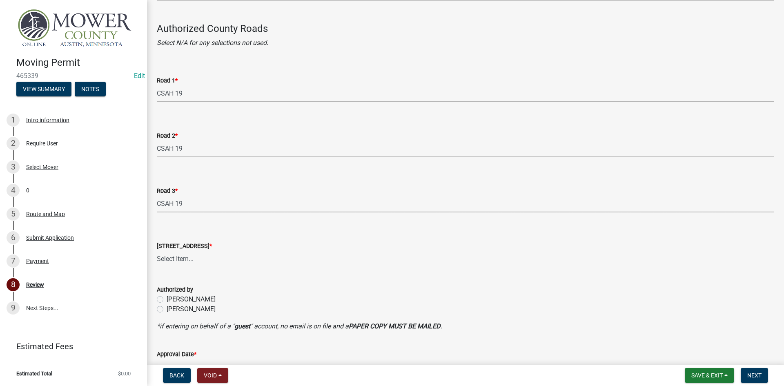
scroll to position [245, 0]
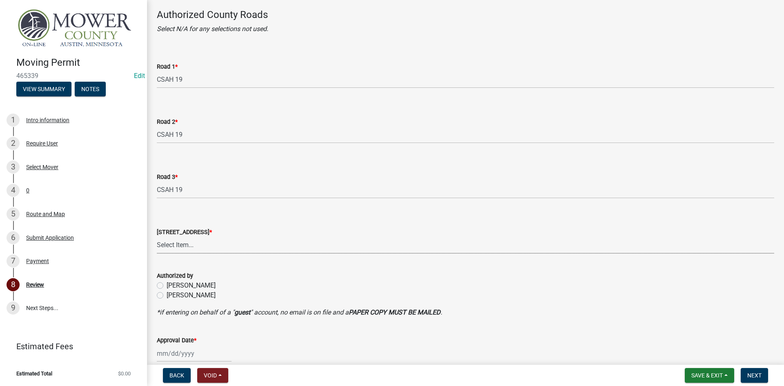
click at [178, 244] on select "Select Item... [GEOGRAPHIC_DATA] 61 CSAH 1 CSAH 10 CSAH 105 CSAH 11 CSAH 12 CSA…" at bounding box center [465, 245] width 617 height 17
click at [157, 237] on select "Select Item... [GEOGRAPHIC_DATA] 61 CSAH 1 CSAH 10 CSAH 105 CSAH 11 CSAH 12 CSA…" at bounding box center [465, 245] width 617 height 17
select select "d3438e46-6739-446a-b710-170f271d807e"
click at [167, 282] on label "[PERSON_NAME]" at bounding box center [191, 285] width 49 height 10
click at [167, 282] on input "[PERSON_NAME]" at bounding box center [169, 282] width 5 height 5
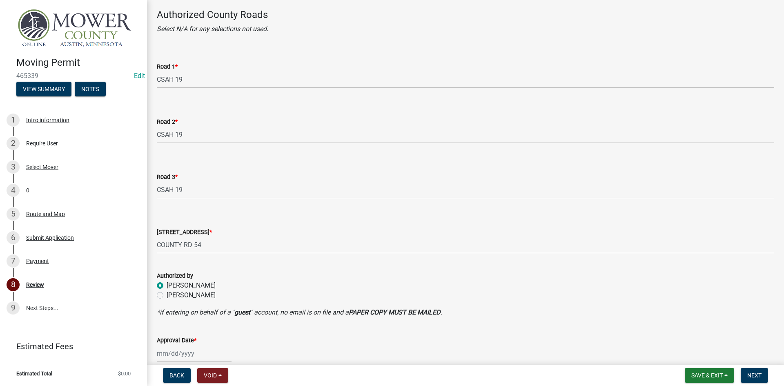
radio input "true"
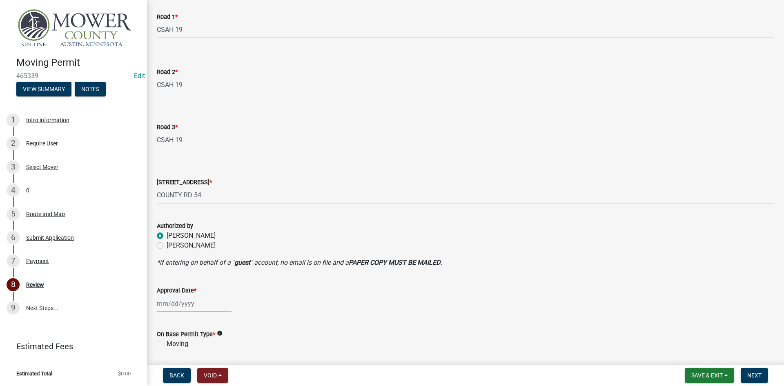
scroll to position [321, 0]
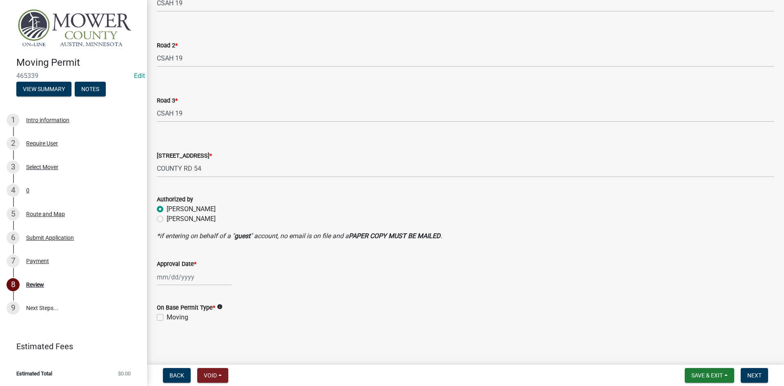
click at [165, 279] on div at bounding box center [194, 277] width 75 height 17
select select "8"
select select "2025"
click at [177, 232] on div "19" at bounding box center [177, 233] width 13 height 13
type input "[DATE]"
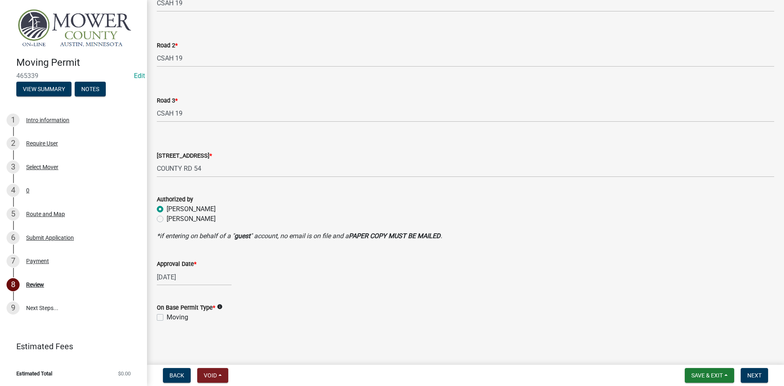
click at [167, 315] on label "Moving" at bounding box center [178, 317] width 22 height 10
click at [167, 315] on input "Moving" at bounding box center [169, 314] width 5 height 5
checkbox input "true"
click at [34, 213] on div "Route and Map" at bounding box center [45, 214] width 39 height 6
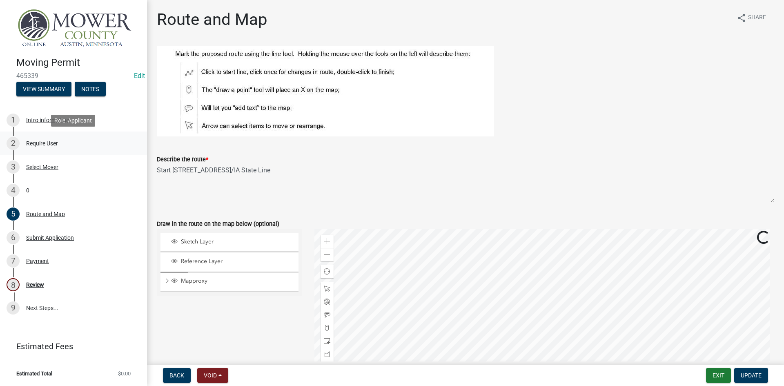
click at [36, 143] on div "Require User" at bounding box center [42, 143] width 32 height 6
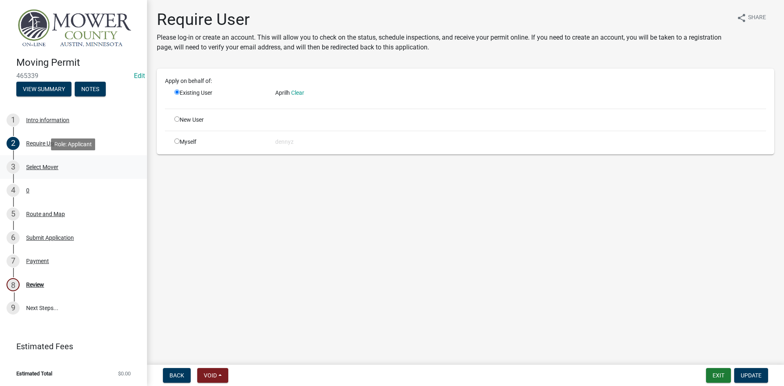
click at [37, 167] on div "Select Mover" at bounding box center [42, 167] width 32 height 6
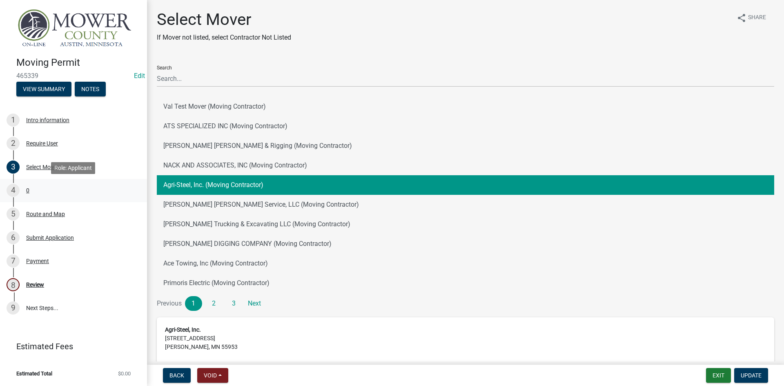
click at [23, 189] on div "4 0" at bounding box center [70, 190] width 127 height 13
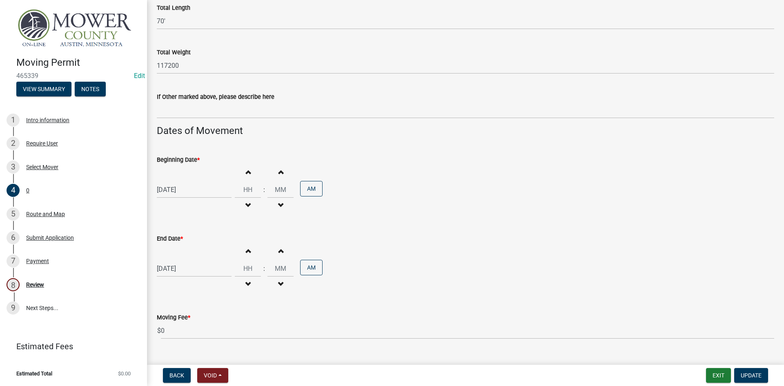
scroll to position [572, 0]
click at [24, 281] on div "8 Review" at bounding box center [70, 284] width 127 height 13
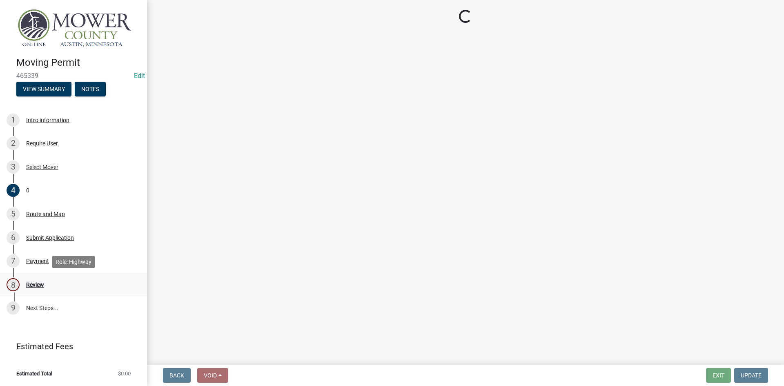
scroll to position [0, 0]
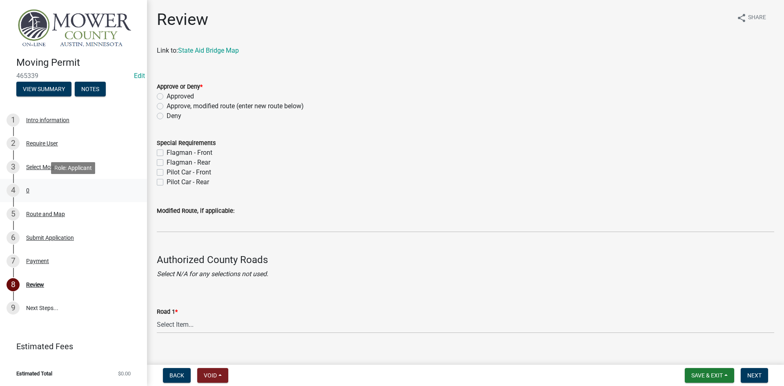
click at [26, 191] on div "0" at bounding box center [27, 190] width 3 height 6
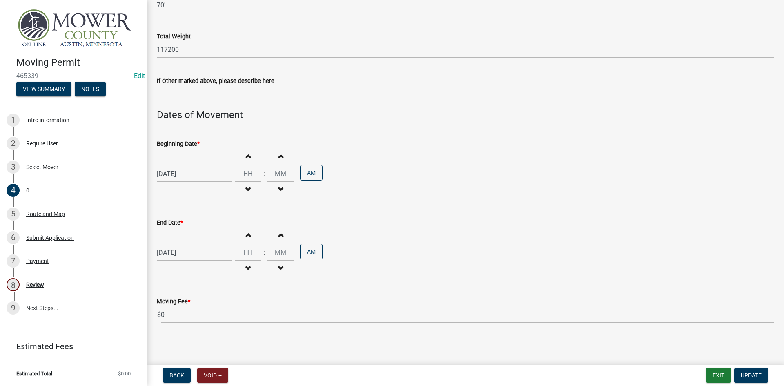
scroll to position [587, 0]
click at [35, 285] on div "Review" at bounding box center [35, 285] width 18 height 6
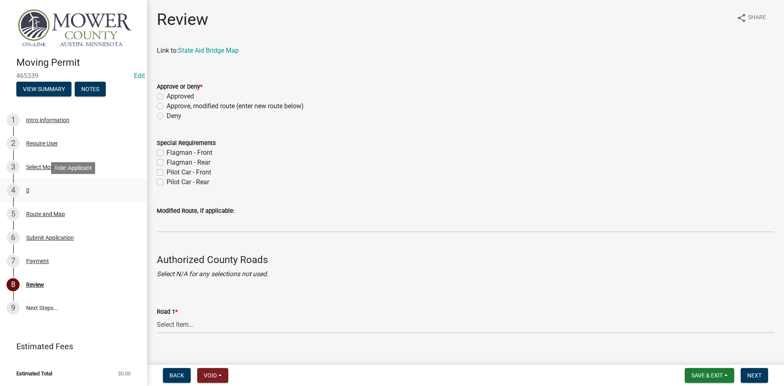
click at [29, 190] on div "4 0" at bounding box center [70, 190] width 127 height 13
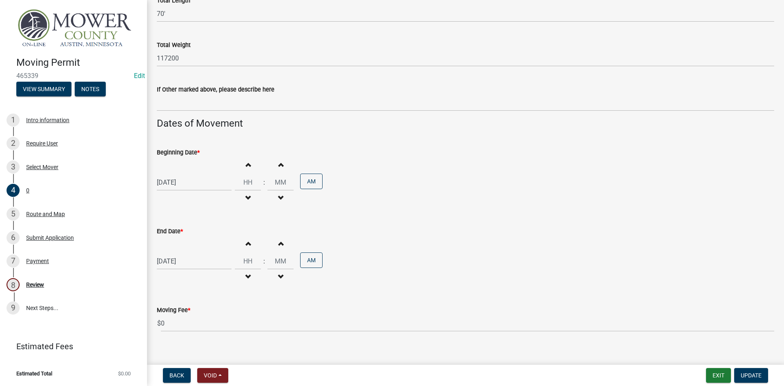
scroll to position [587, 0]
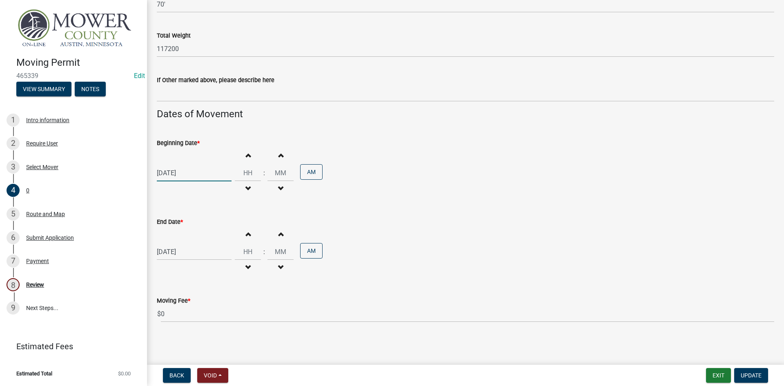
select select "8"
select select "2025"
click at [195, 174] on div "[DATE] [PERSON_NAME] Apr May Jun [DATE] Aug Sep Oct Nov [DATE] 1526 1527 1528 1…" at bounding box center [194, 173] width 75 height 17
click at [174, 254] on div "19" at bounding box center [177, 255] width 13 height 13
type input "[DATE]"
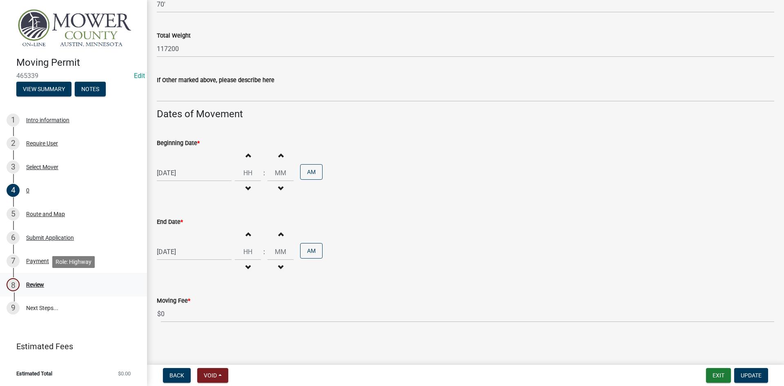
click at [32, 283] on div "Review" at bounding box center [35, 285] width 18 height 6
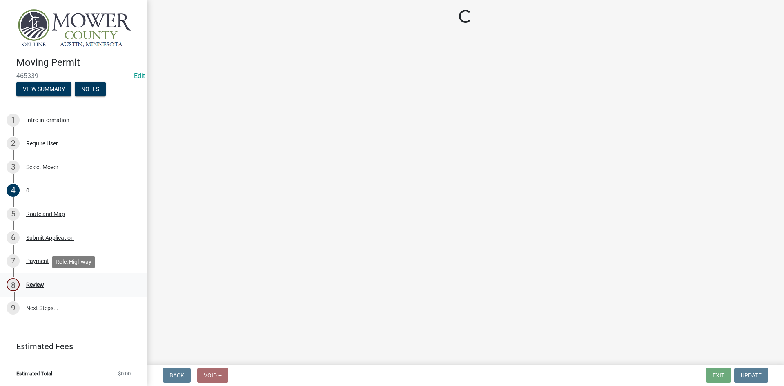
scroll to position [0, 0]
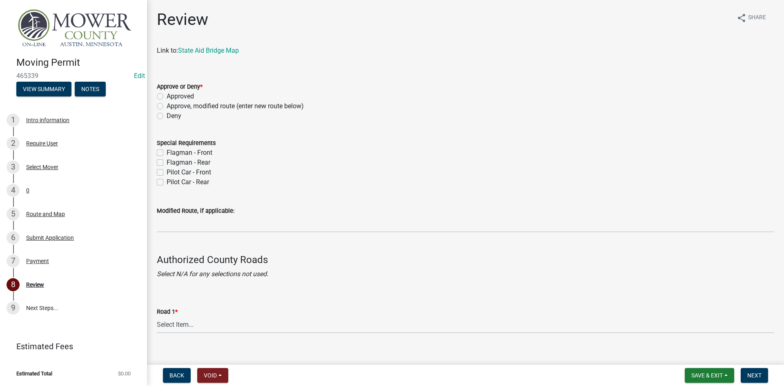
click at [167, 96] on label "Approved" at bounding box center [180, 96] width 27 height 10
click at [167, 96] on input "Approved" at bounding box center [169, 93] width 5 height 5
radio input "true"
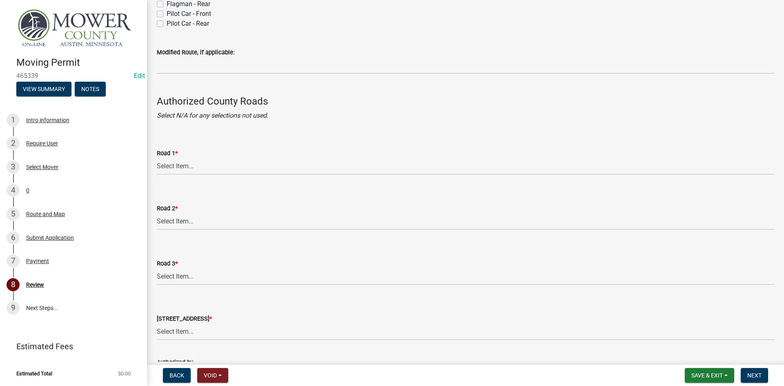
scroll to position [163, 0]
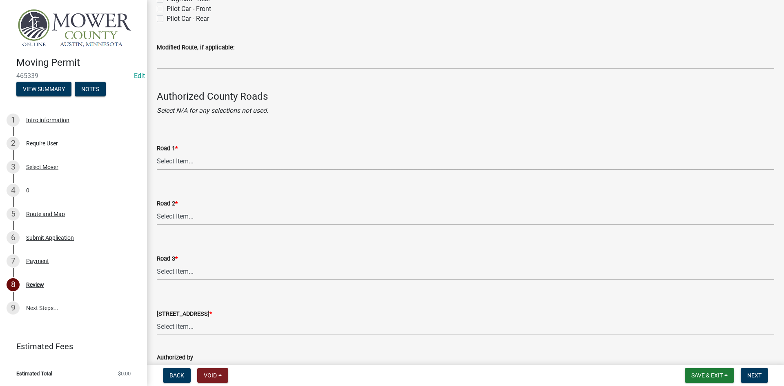
click at [190, 165] on select "Select Item... Township Road COUNTY RD 51 COUNTY RD 52 COUNTY RD 53 COUNTY RD 5…" at bounding box center [465, 161] width 617 height 17
click at [157, 153] on select "Select Item... Township Road COUNTY RD 51 COUNTY RD 52 COUNTY RD 53 COUNTY RD 5…" at bounding box center [465, 161] width 617 height 17
select select "0c80cf4e-9c14-4d5b-92fc-29313ae15394"
click at [184, 216] on select "Select Item... Township Road COUNTY RD 51 COUNTY RD 52 COUNTY RD 53 COUNTY RD 5…" at bounding box center [465, 216] width 617 height 17
click at [157, 208] on select "Select Item... Township Road COUNTY RD 51 COUNTY RD 52 COUNTY RD 53 COUNTY RD 5…" at bounding box center [465, 216] width 617 height 17
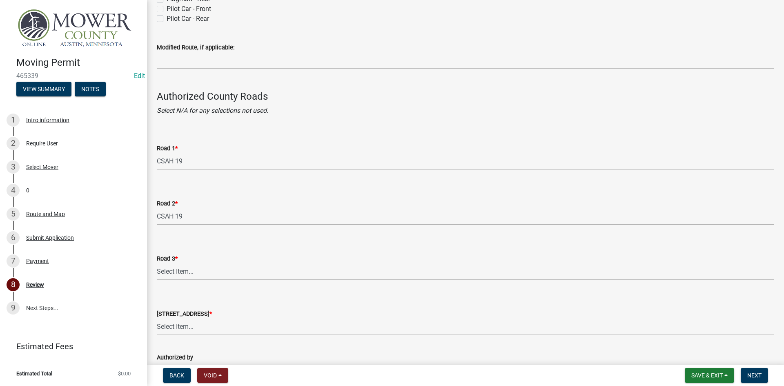
select select "0c80cf4e-9c14-4d5b-92fc-29313ae15394"
click at [176, 273] on select "Select Item... Township Road COUNTY RD 51 COUNTY RD 52 COUNTY RD 53 COUNTY RD 5…" at bounding box center [465, 271] width 617 height 17
click at [157, 263] on select "Select Item... Township Road COUNTY RD 51 COUNTY RD 52 COUNTY RD 53 COUNTY RD 5…" at bounding box center [465, 271] width 617 height 17
select select "0c80cf4e-9c14-4d5b-92fc-29313ae15394"
click at [176, 330] on select "Select Item... Township Road COUNTY RD 51 COUNTY RD 52 COUNTY RD 53 COUNTY RD 5…" at bounding box center [465, 326] width 617 height 17
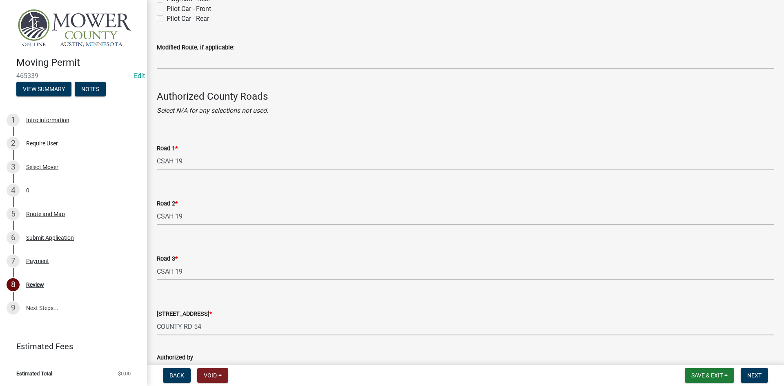
click at [157, 318] on select "Select Item... Township Road COUNTY RD 51 COUNTY RD 52 COUNTY RD 53 COUNTY RD 5…" at bounding box center [465, 326] width 617 height 17
select select "d3438e46-6739-446a-b710-170f271d807e"
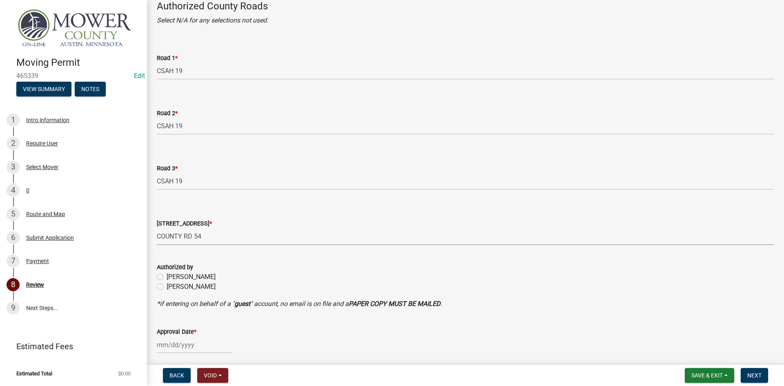
scroll to position [286, 0]
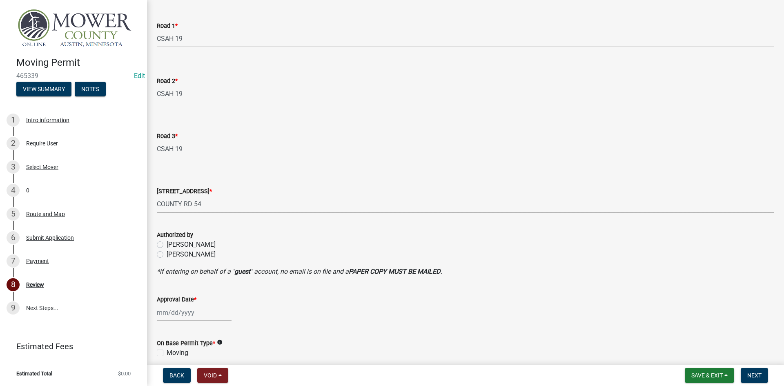
click at [167, 241] on label "Denny Zweiner" at bounding box center [191, 245] width 49 height 10
click at [167, 241] on input "Denny Zweiner" at bounding box center [169, 242] width 5 height 5
radio input "true"
click at [182, 319] on input "Approval Date *" at bounding box center [194, 312] width 75 height 17
select select "8"
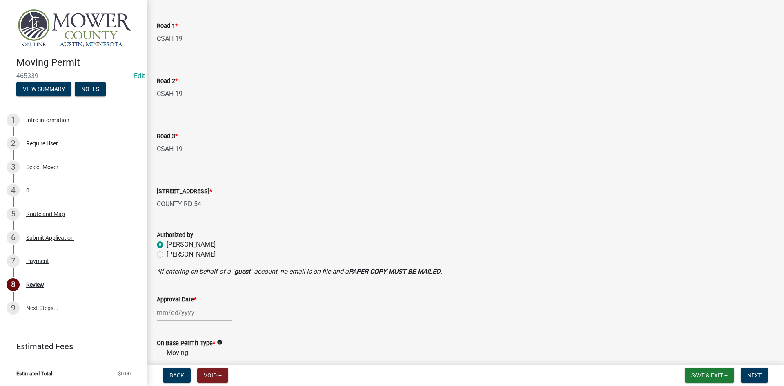
select select "2025"
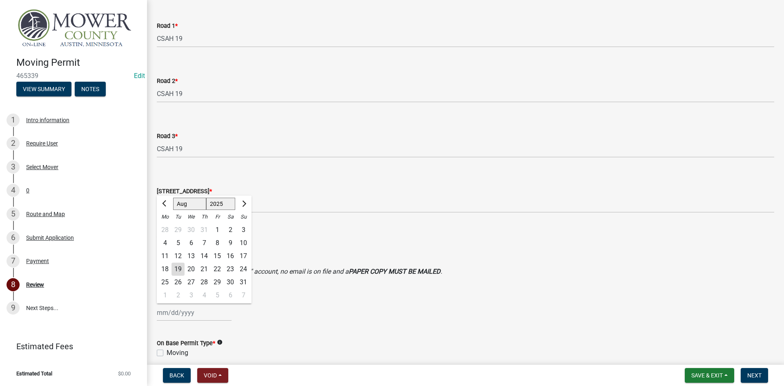
click at [178, 268] on div "19" at bounding box center [177, 269] width 13 height 13
type input "08/19/2025"
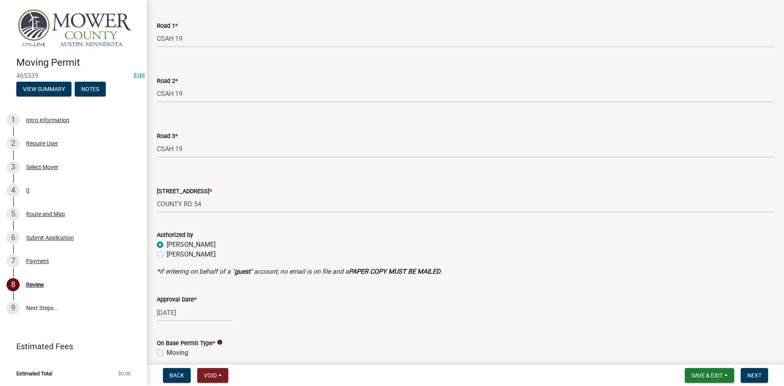
click at [167, 353] on label "Moving" at bounding box center [178, 353] width 22 height 10
click at [167, 353] on input "Moving" at bounding box center [169, 350] width 5 height 5
checkbox input "true"
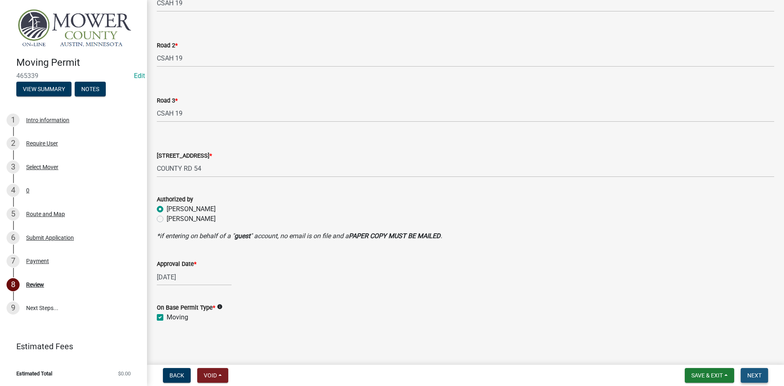
click at [757, 376] on span "Next" at bounding box center [754, 375] width 14 height 7
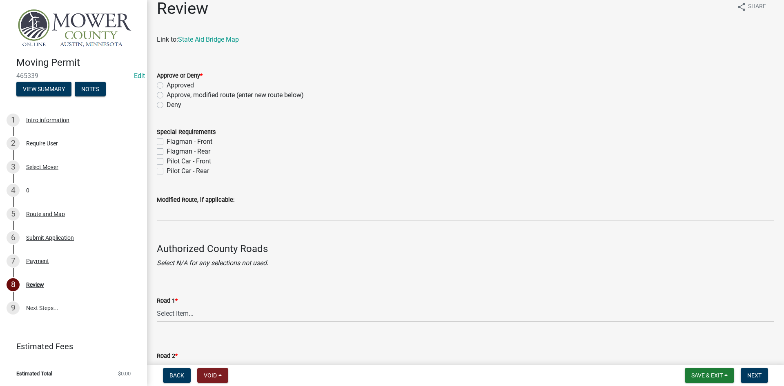
scroll to position [0, 0]
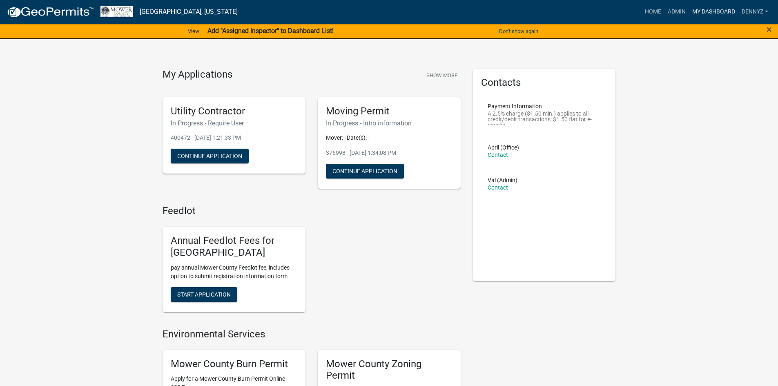
click at [706, 7] on link "My Dashboard" at bounding box center [713, 12] width 49 height 16
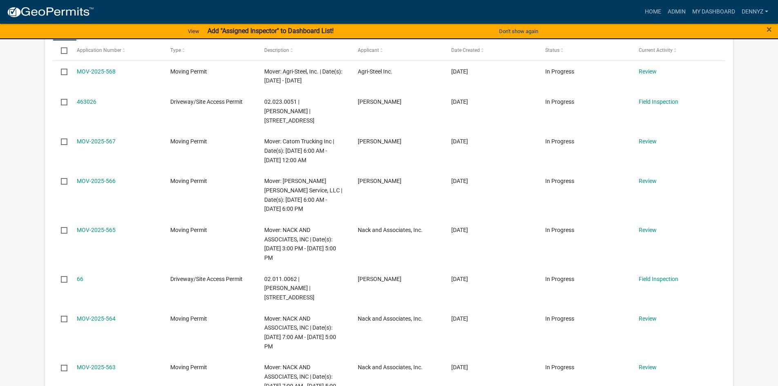
scroll to position [467, 0]
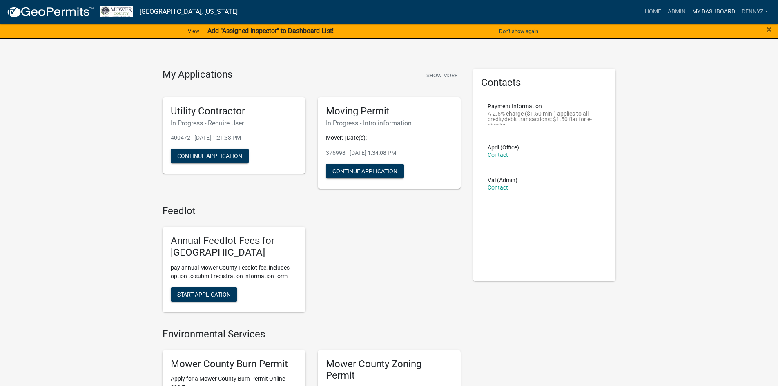
click at [715, 11] on link "My Dashboard" at bounding box center [713, 12] width 49 height 16
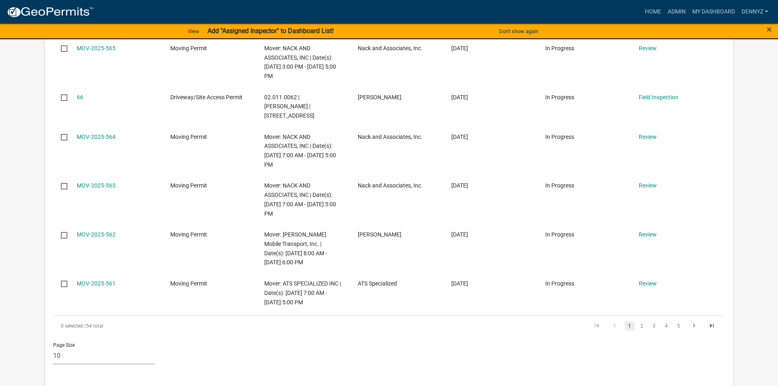
scroll to position [681, 0]
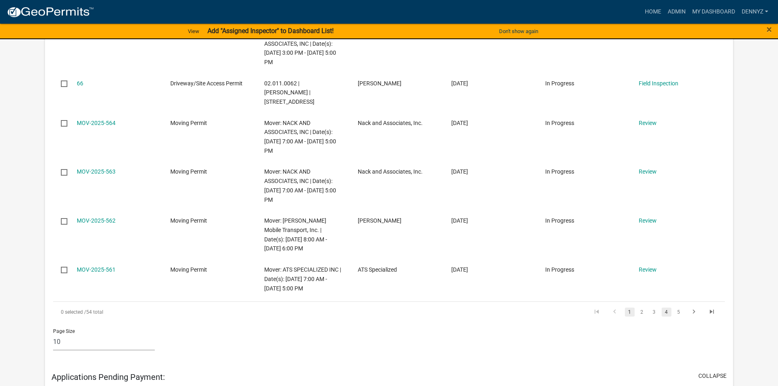
click at [667, 316] on link "4" at bounding box center [666, 311] width 10 height 9
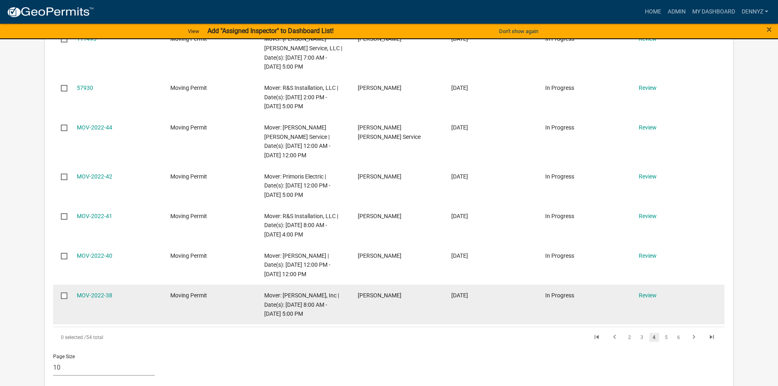
scroll to position [668, 0]
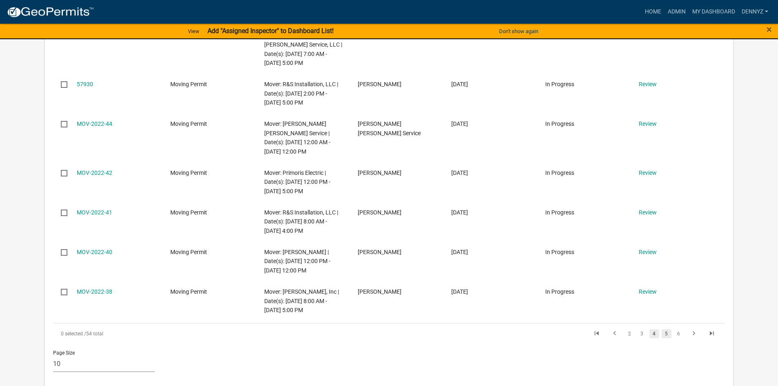
click at [667, 333] on link "5" at bounding box center [666, 333] width 10 height 9
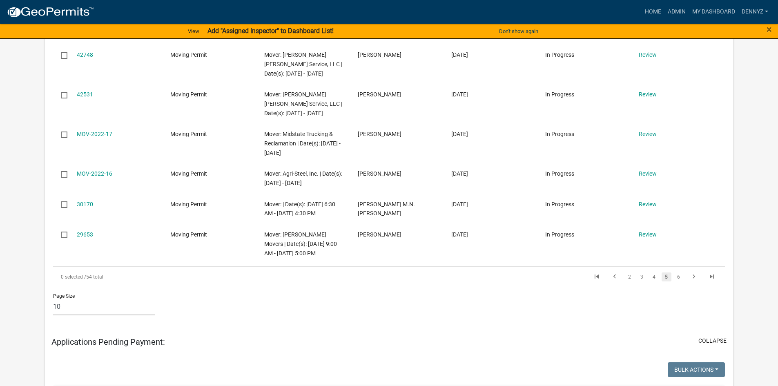
scroll to position [690, 0]
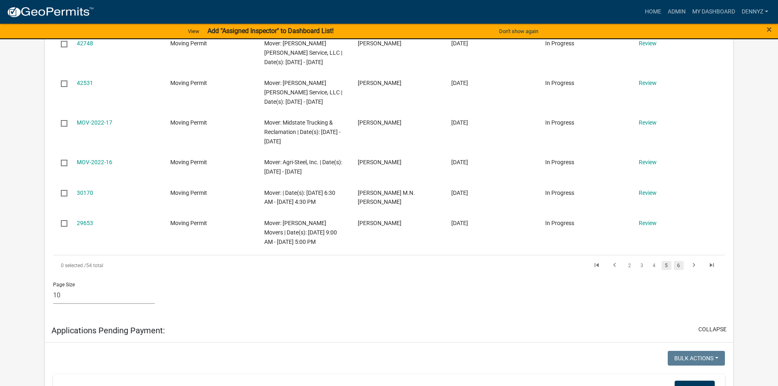
click at [676, 266] on link "6" at bounding box center [679, 265] width 10 height 9
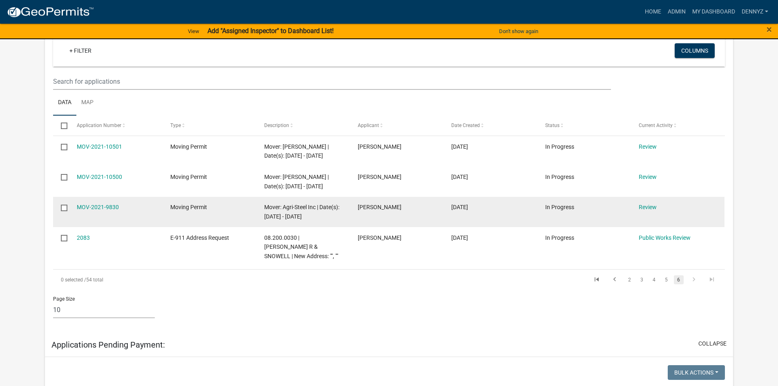
scroll to position [396, 0]
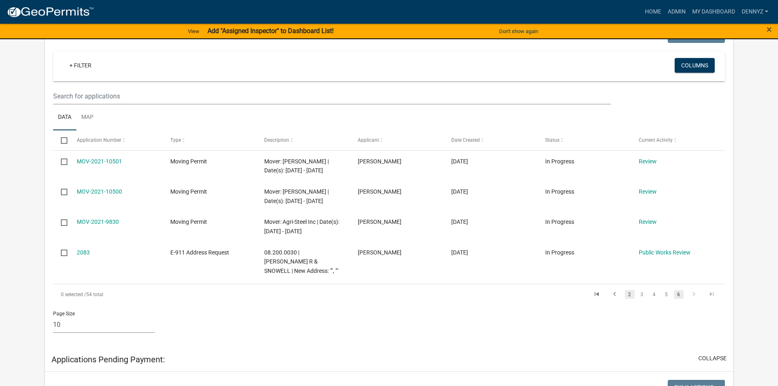
click at [628, 299] on link "2" at bounding box center [630, 294] width 10 height 9
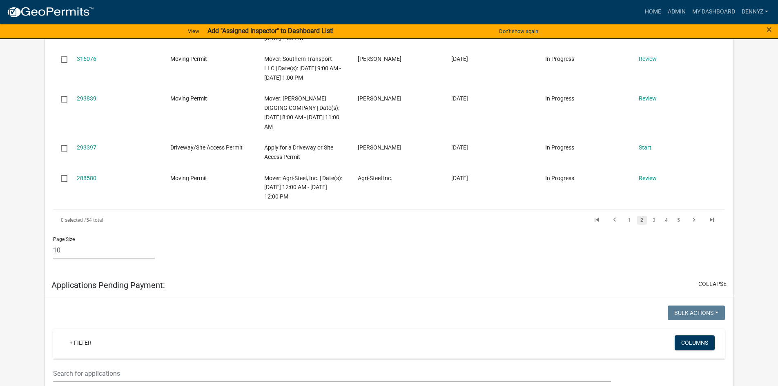
scroll to position [722, 0]
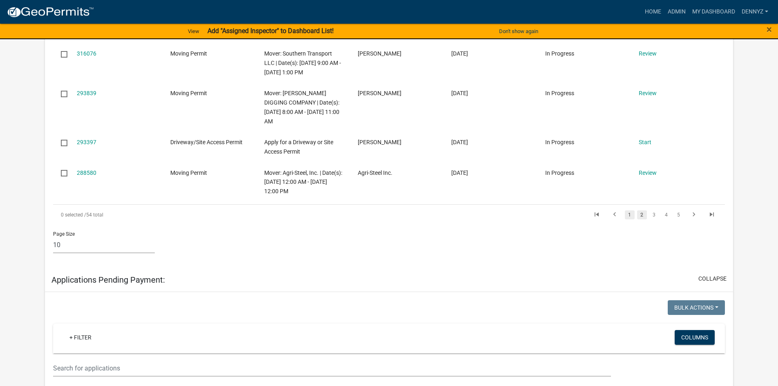
click at [628, 219] on link "1" at bounding box center [630, 214] width 10 height 9
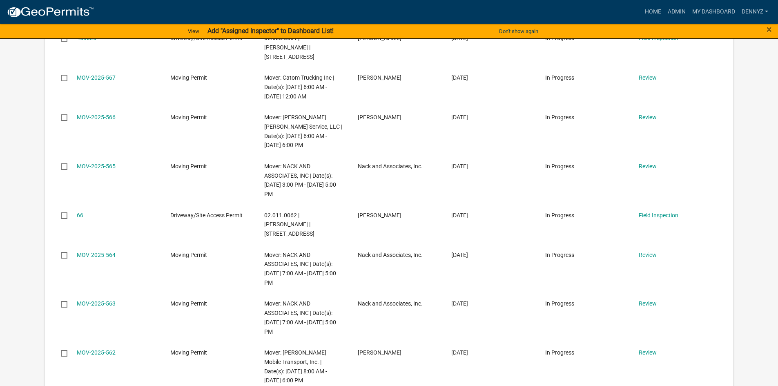
scroll to position [464, 0]
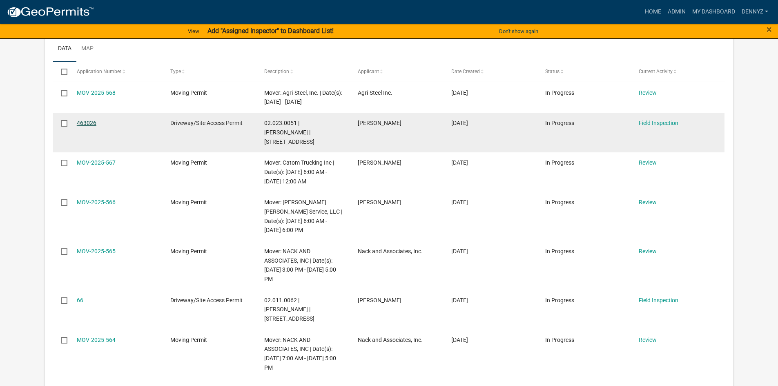
click at [82, 126] on link "463026" at bounding box center [87, 123] width 20 height 7
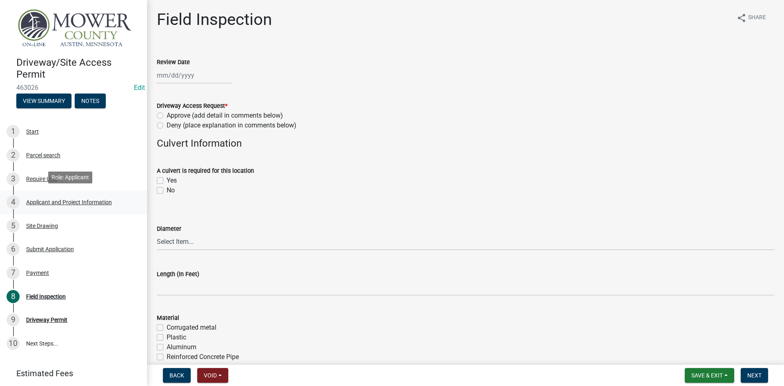
click at [45, 199] on div "Applicant and Project Information" at bounding box center [69, 202] width 86 height 6
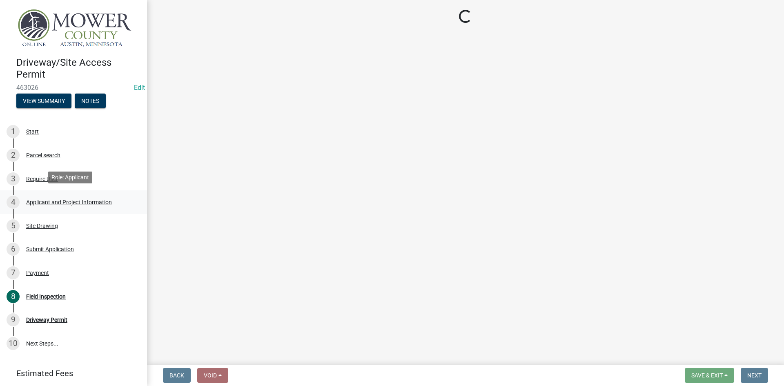
select select "2983d957-afea-407a-90bf-2d9ef26041bf"
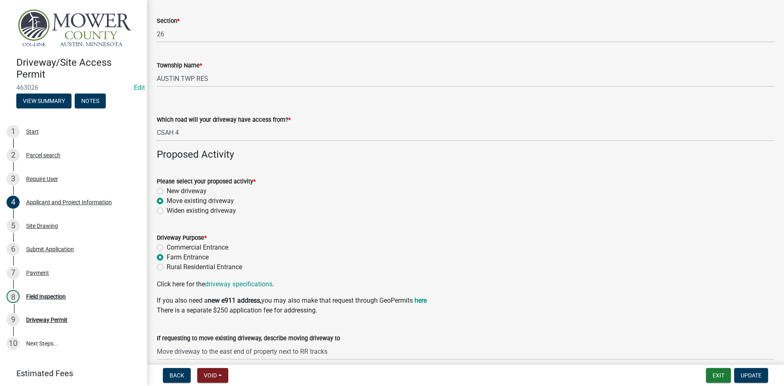
scroll to position [490, 0]
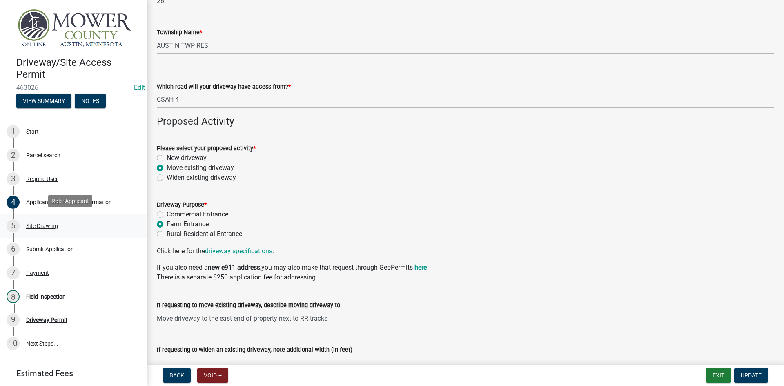
click at [31, 224] on div "Site Drawing" at bounding box center [42, 226] width 32 height 6
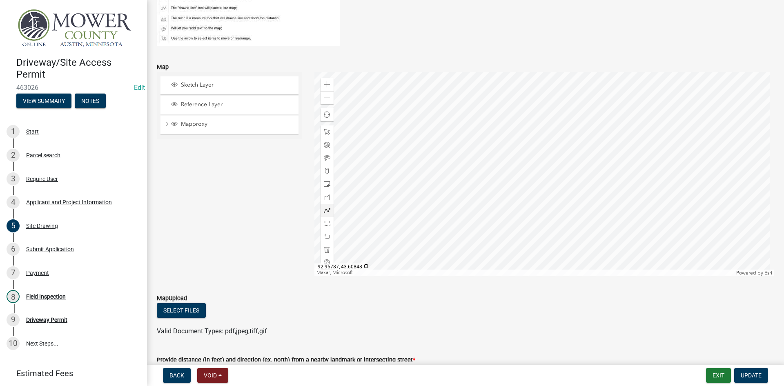
scroll to position [41, 0]
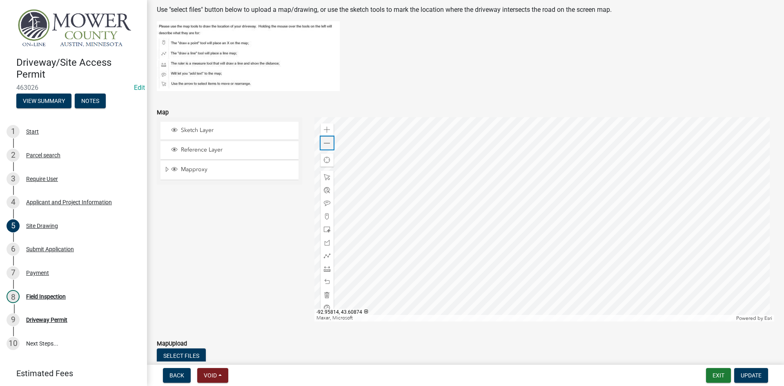
click at [325, 144] on span at bounding box center [327, 143] width 7 height 7
click at [325, 140] on span at bounding box center [327, 143] width 7 height 7
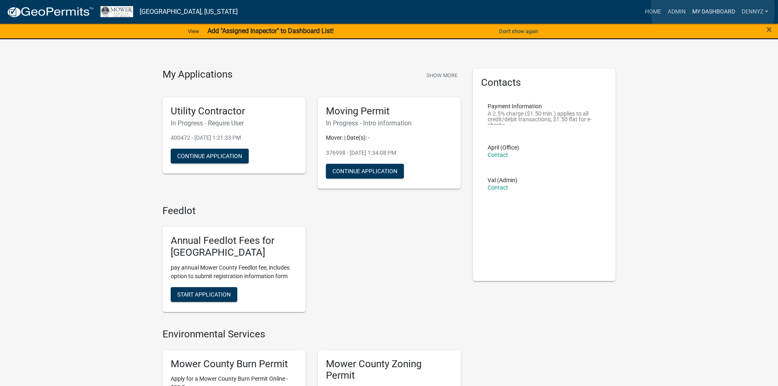
click at [712, 9] on link "My Dashboard" at bounding box center [713, 12] width 49 height 16
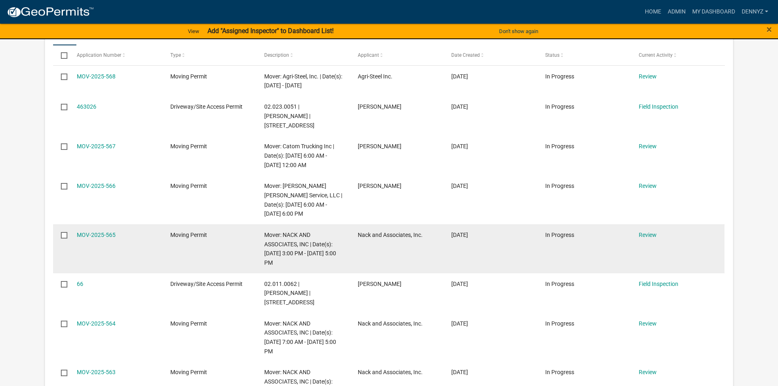
scroll to position [276, 0]
